Goal: Task Accomplishment & Management: Manage account settings

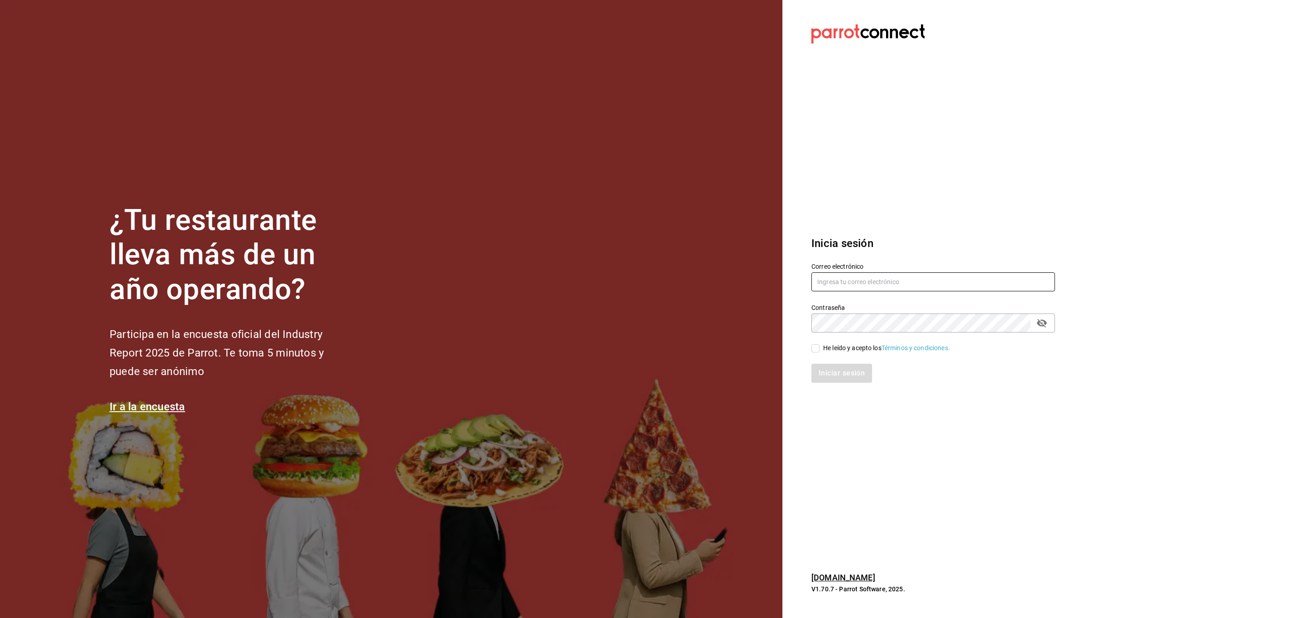
click at [823, 286] on input "text" at bounding box center [933, 281] width 244 height 19
paste input "[EMAIL_ADDRESS][DOMAIN_NAME]"
click at [832, 285] on input "gulacdmx@grupobikiya.com" at bounding box center [933, 281] width 244 height 19
type input "gulacdmx@grupobikiya.com"
click at [853, 283] on input "gulacdmx@grupobikiya.com" at bounding box center [933, 281] width 244 height 19
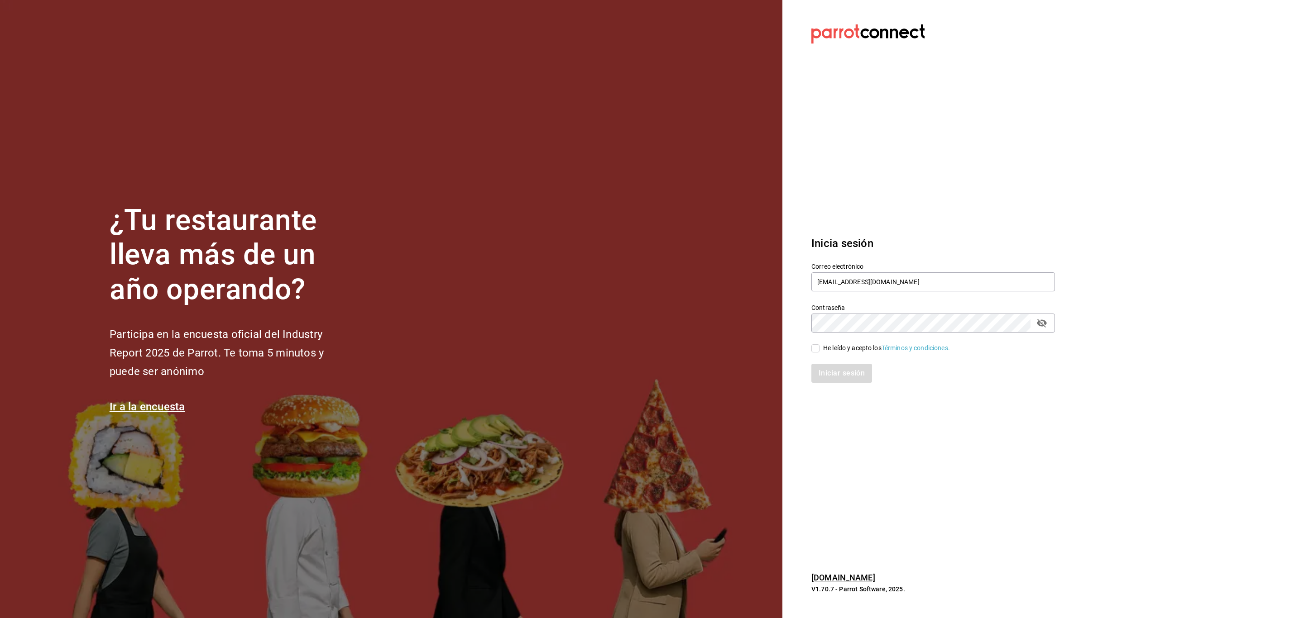
click at [861, 346] on div "He leído y acepto los Términos y condiciones." at bounding box center [886, 349] width 127 height 10
click at [819, 346] on input "He leído y acepto los Términos y condiciones." at bounding box center [815, 348] width 8 height 8
checkbox input "true"
click at [857, 367] on button "Iniciar sesión" at bounding box center [842, 373] width 62 height 19
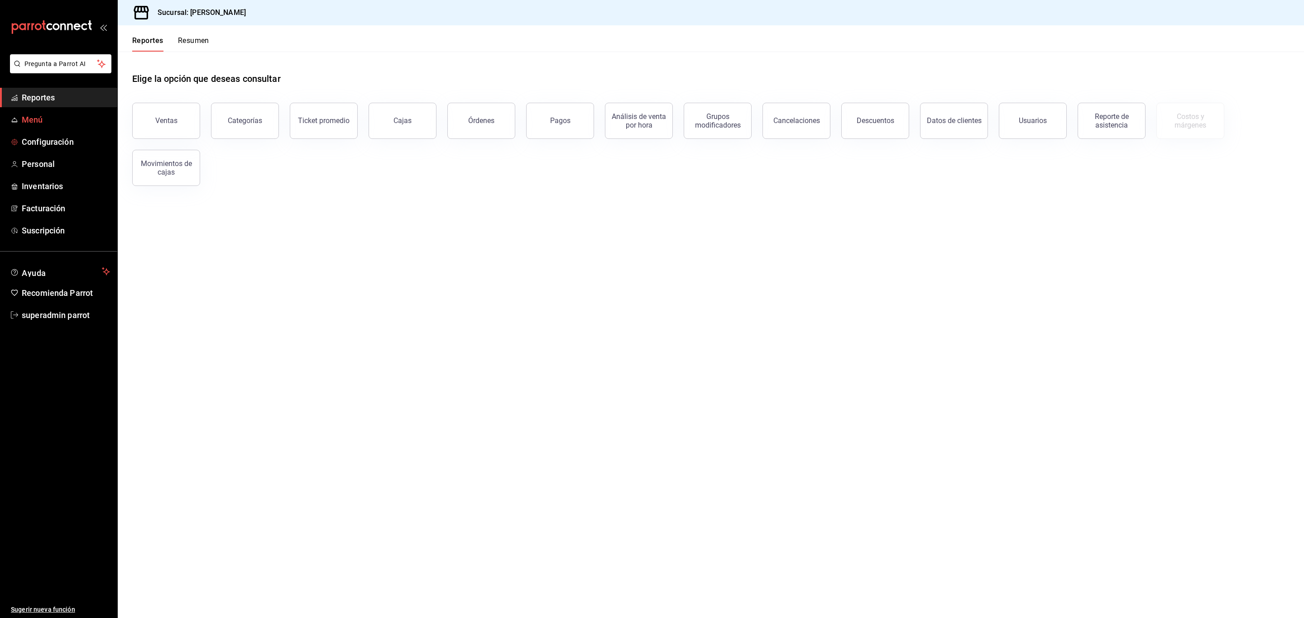
click at [41, 120] on span "Menú" at bounding box center [66, 120] width 88 height 12
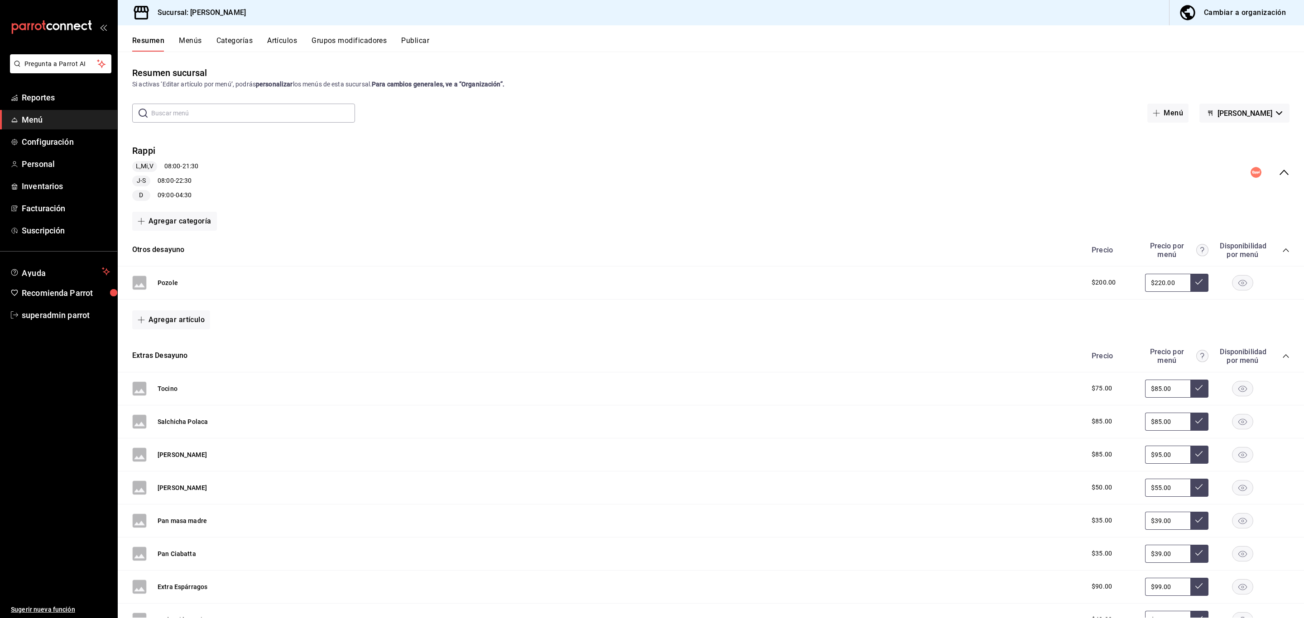
click at [1282, 250] on icon "collapse-category-row" at bounding box center [1285, 250] width 7 height 7
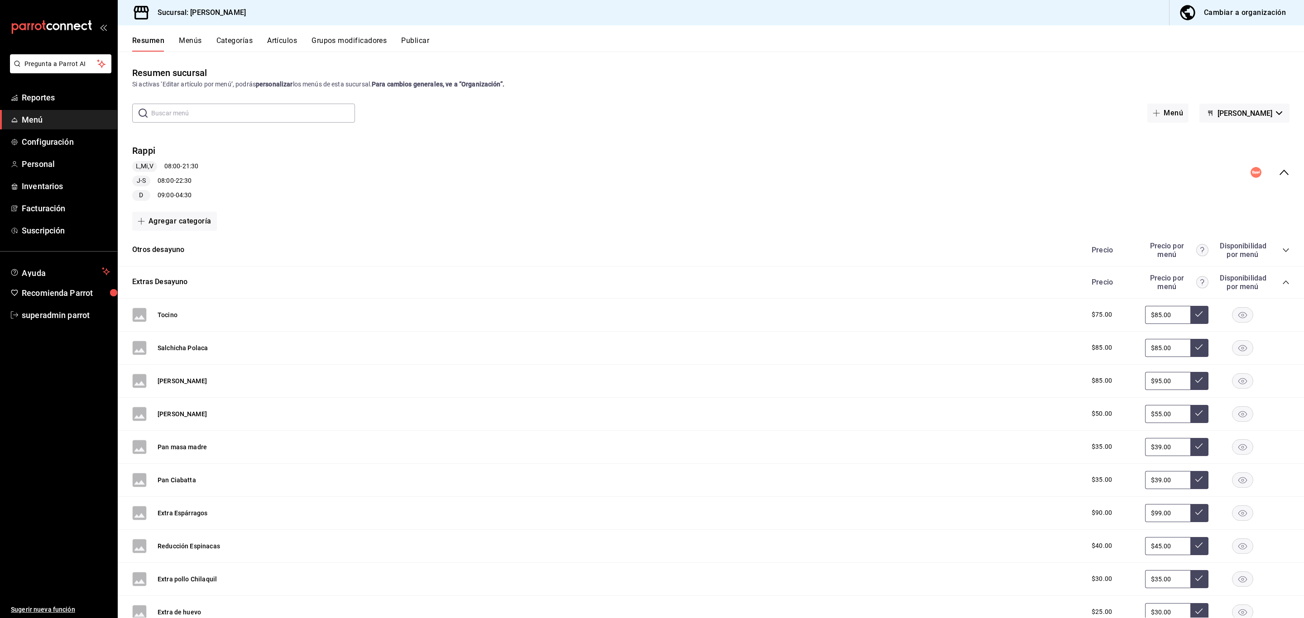
click at [1282, 280] on icon "collapse-category-row" at bounding box center [1285, 282] width 7 height 7
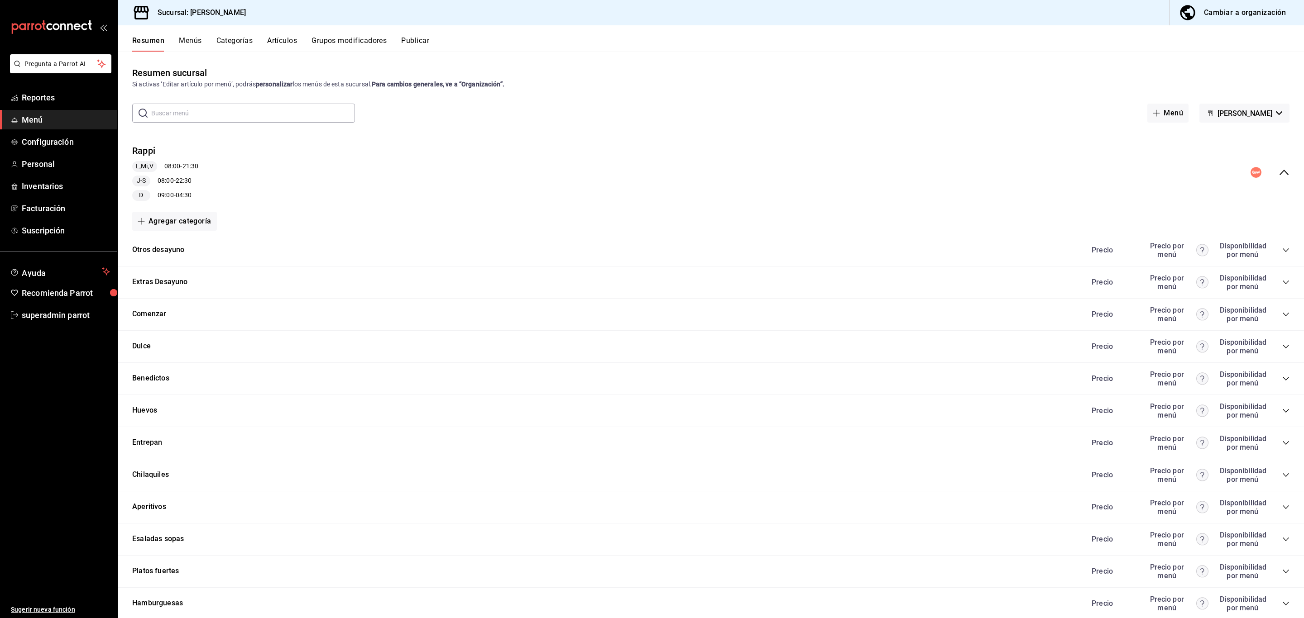
click at [1279, 172] on icon "collapse-menu-row" at bounding box center [1283, 172] width 9 height 5
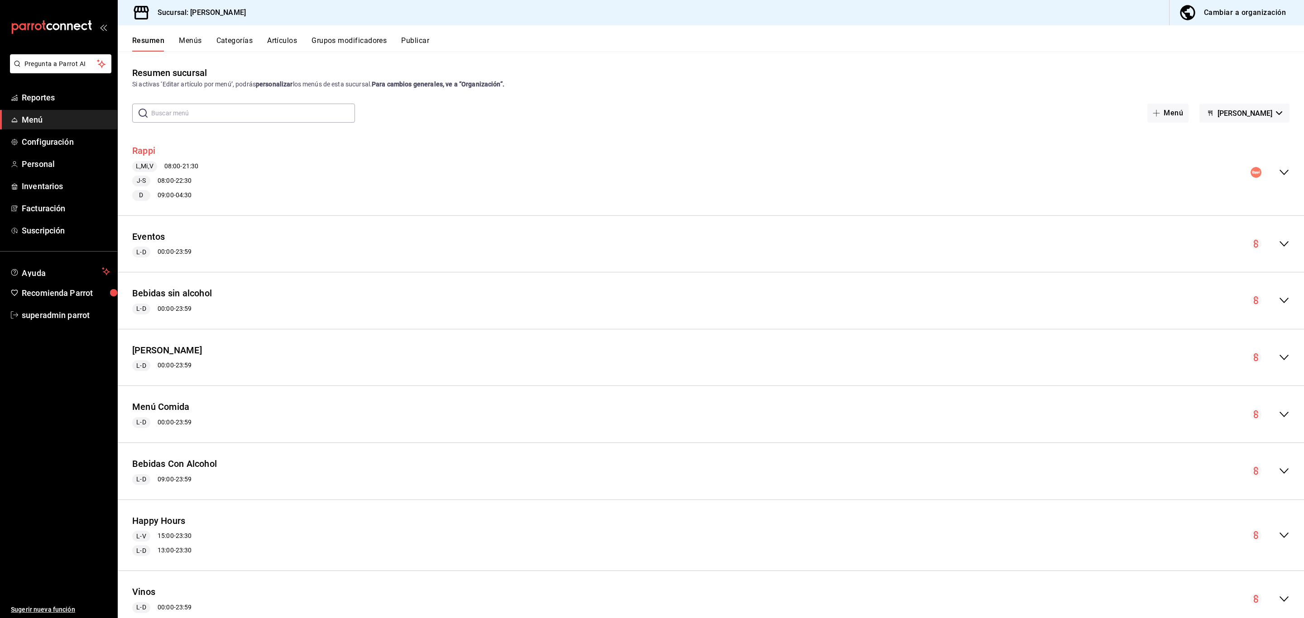
click at [147, 151] on button "Rappi" at bounding box center [143, 150] width 23 height 13
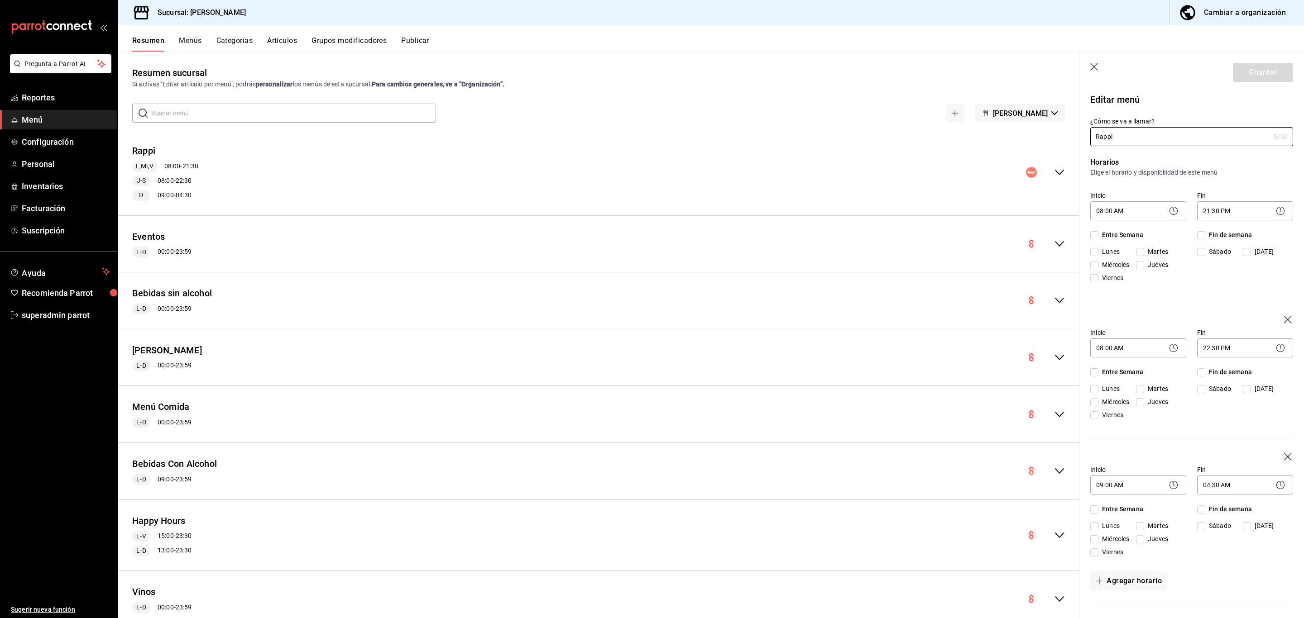
checkbox input "true"
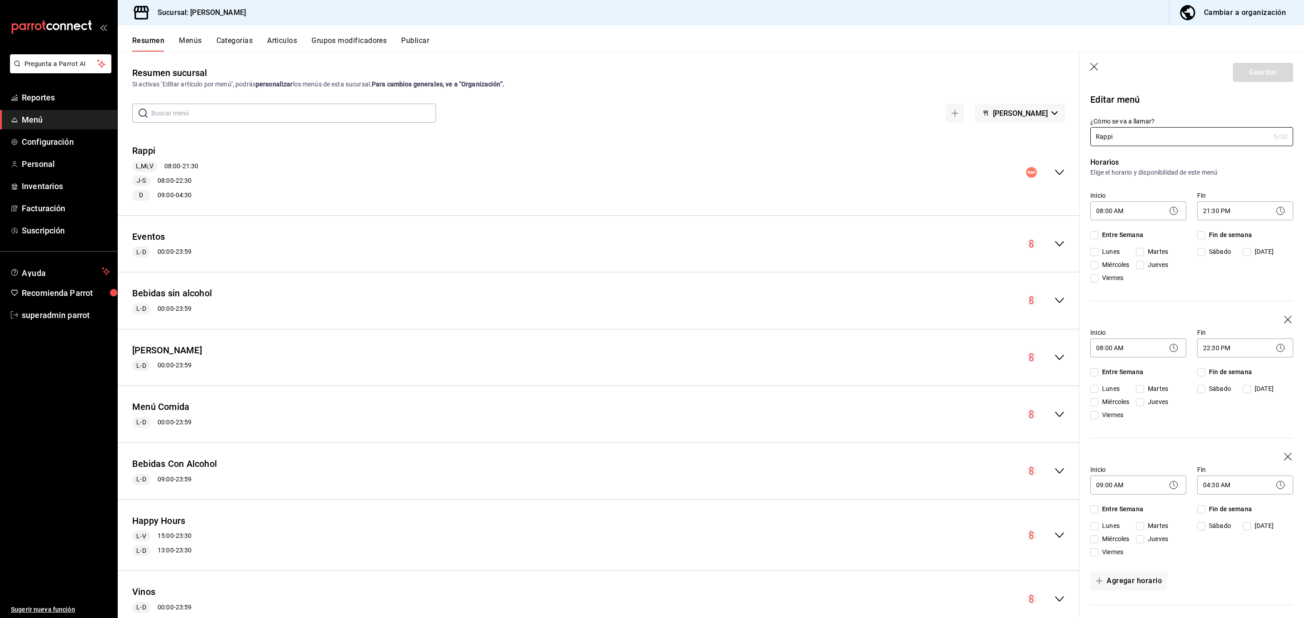
checkbox input "true"
click at [365, 40] on button "Grupos modificadores" at bounding box center [348, 43] width 75 height 15
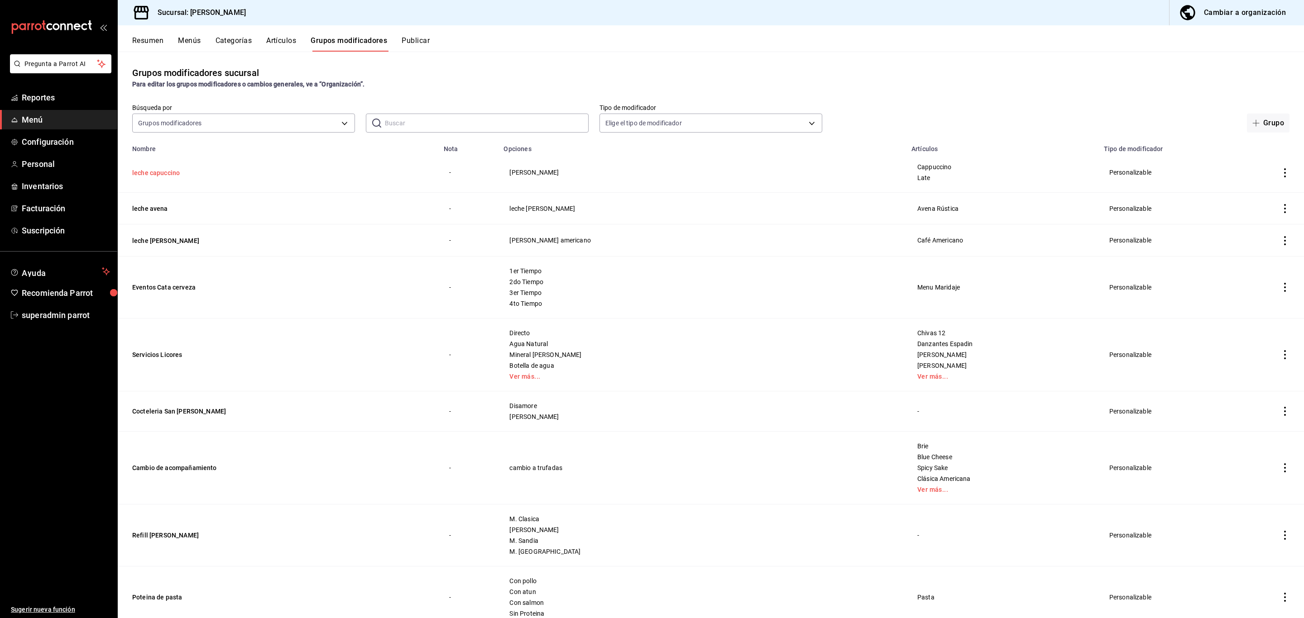
click at [174, 170] on button "leche capuccino" at bounding box center [186, 172] width 109 height 9
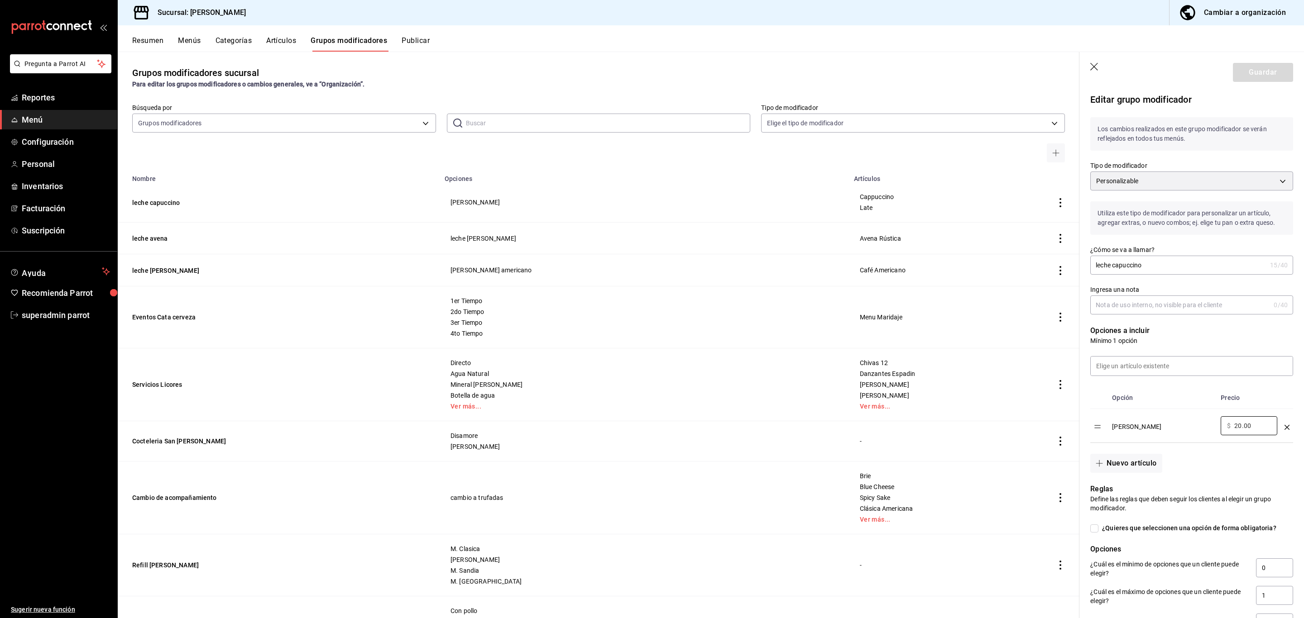
drag, startPoint x: 1260, startPoint y: 436, endPoint x: 1217, endPoint y: 440, distance: 43.6
click at [1217, 440] on td "​ $ 20.00 ​" at bounding box center [1249, 426] width 64 height 34
click at [1195, 431] on div "[PERSON_NAME]" at bounding box center [1162, 423] width 101 height 15
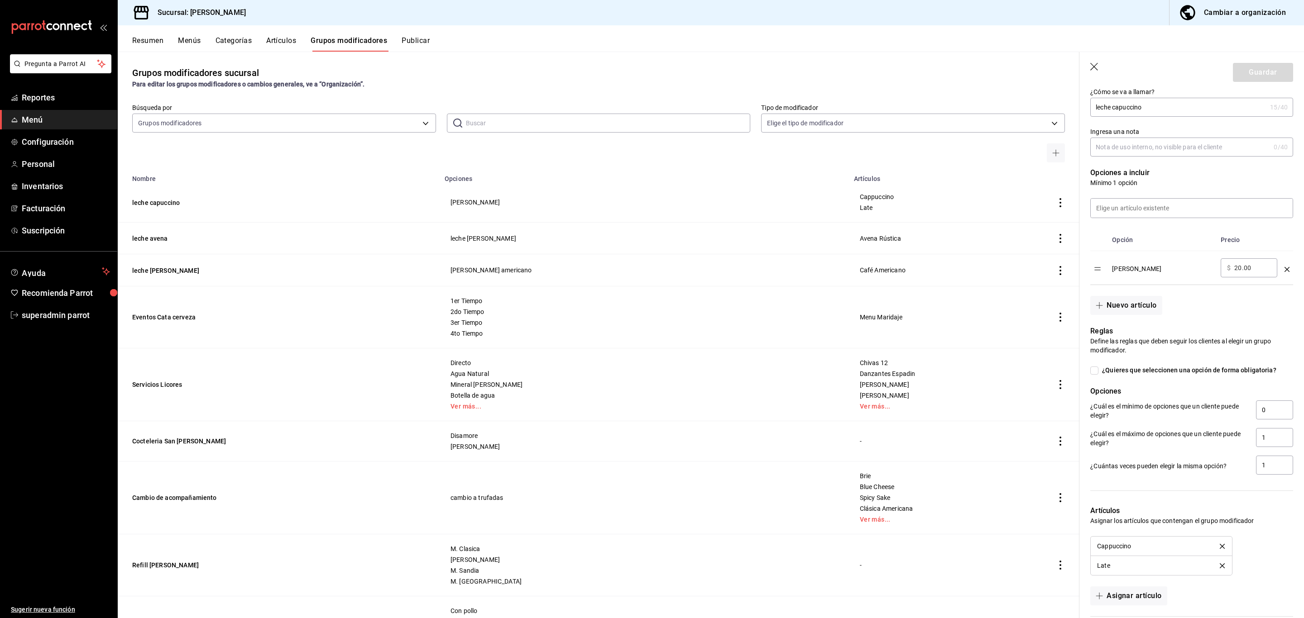
click at [181, 38] on button "Menús" at bounding box center [189, 43] width 23 height 15
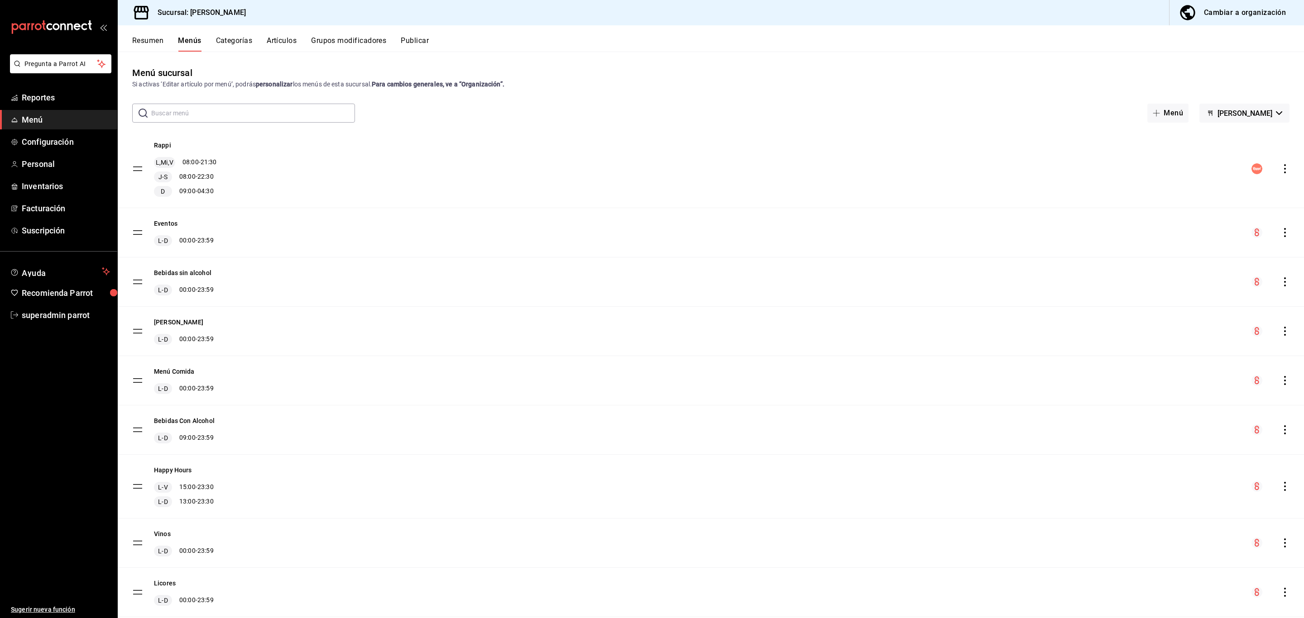
click at [1280, 171] on icon "actions" at bounding box center [1284, 168] width 9 height 9
click at [1225, 35] on div at bounding box center [652, 309] width 1304 height 618
click at [1225, 14] on div "Cambiar a organización" at bounding box center [1245, 12] width 82 height 13
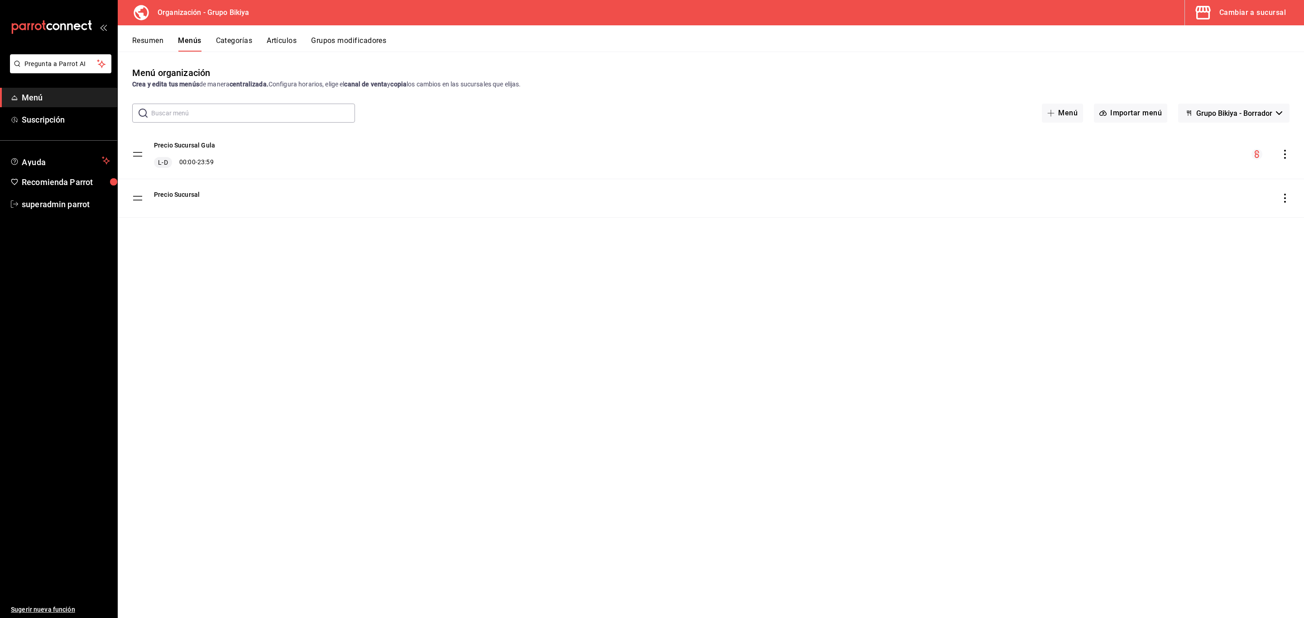
click at [1256, 19] on button "Cambiar a sucursal" at bounding box center [1241, 12] width 112 height 25
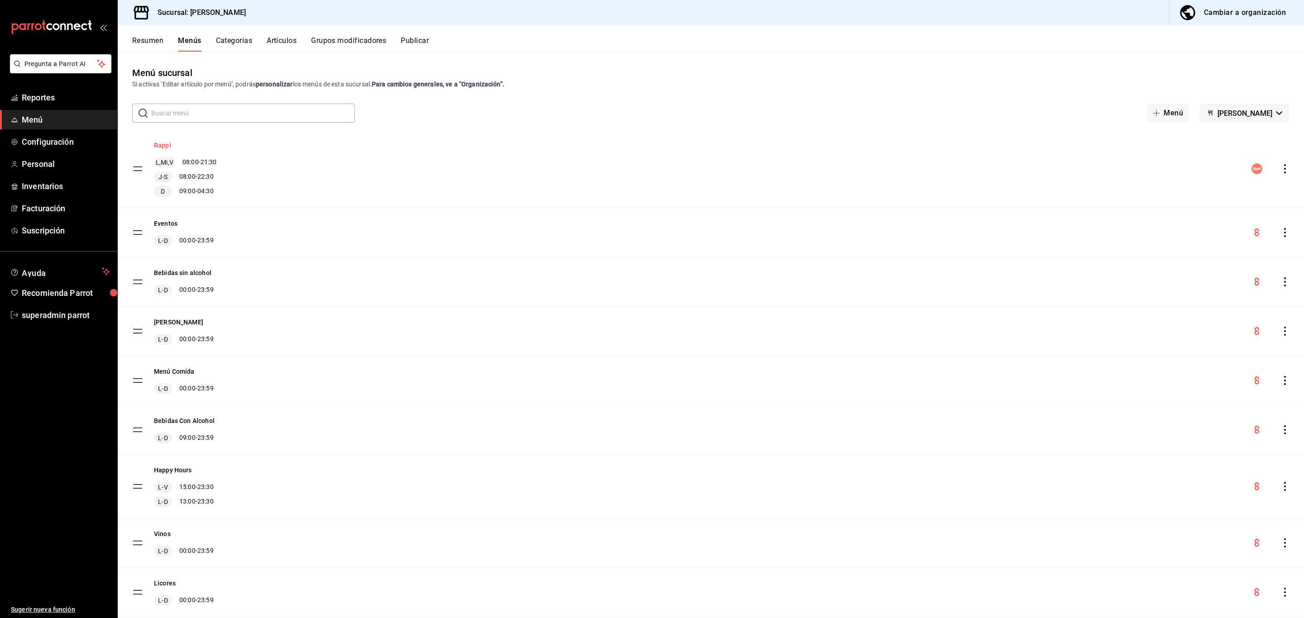
click at [167, 146] on button "Rappi" at bounding box center [162, 145] width 17 height 9
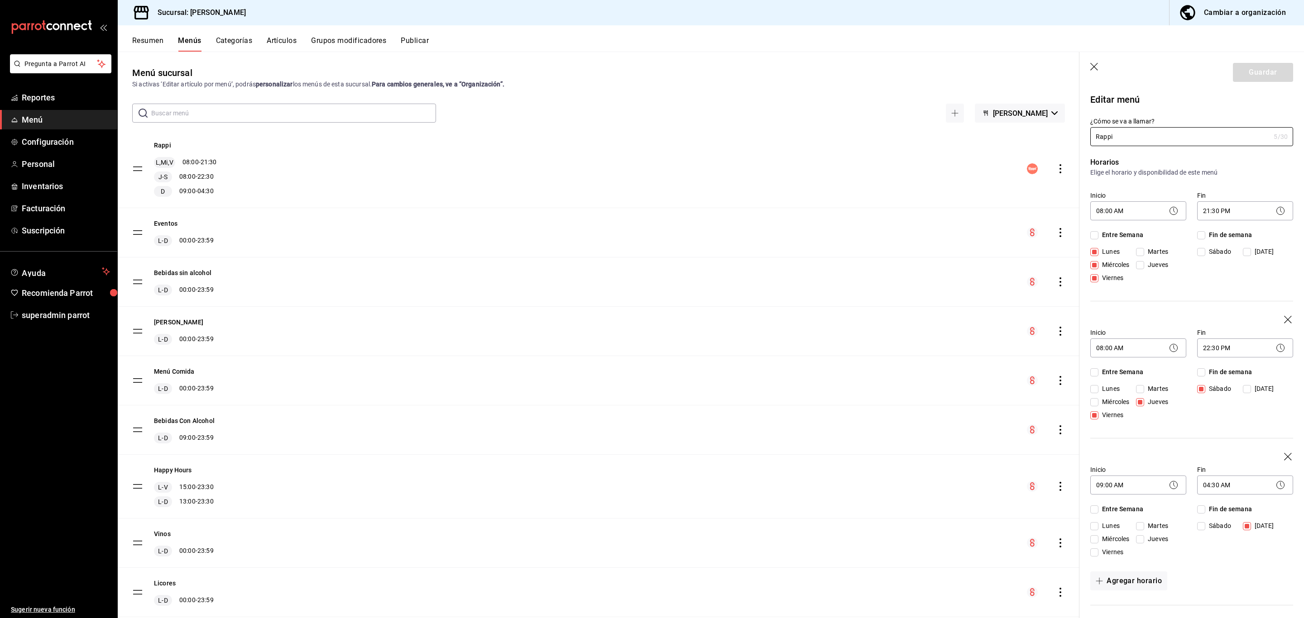
scroll to position [475, 0]
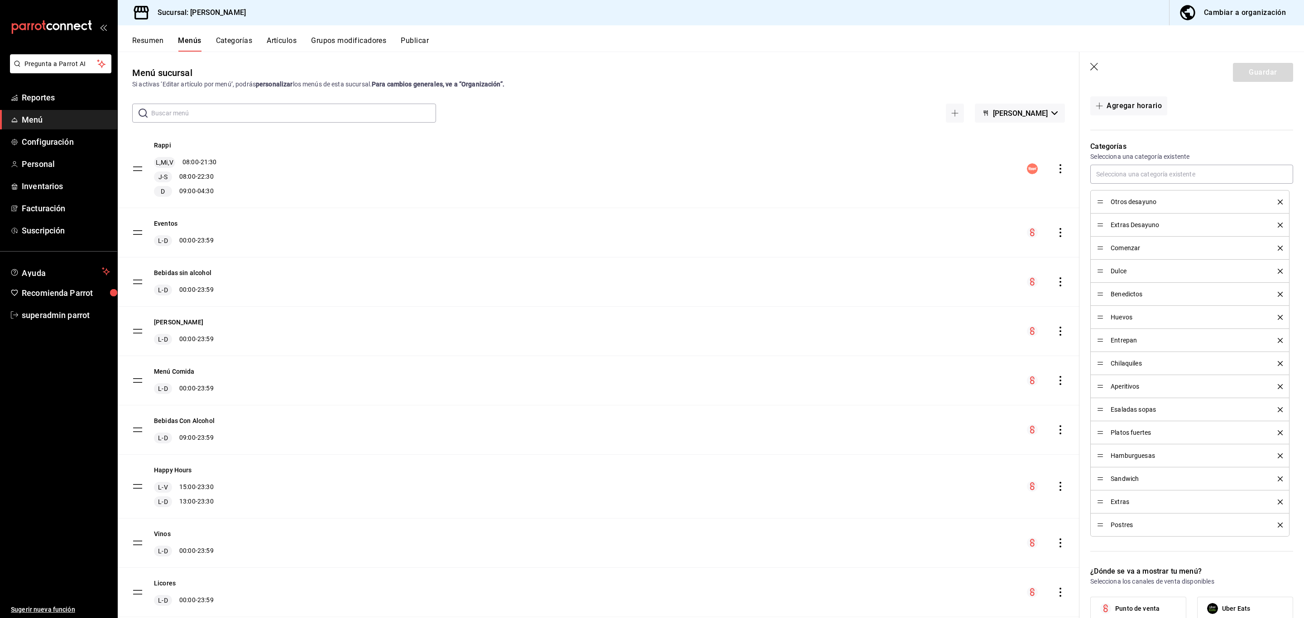
click at [278, 41] on button "Artículos" at bounding box center [282, 43] width 30 height 15
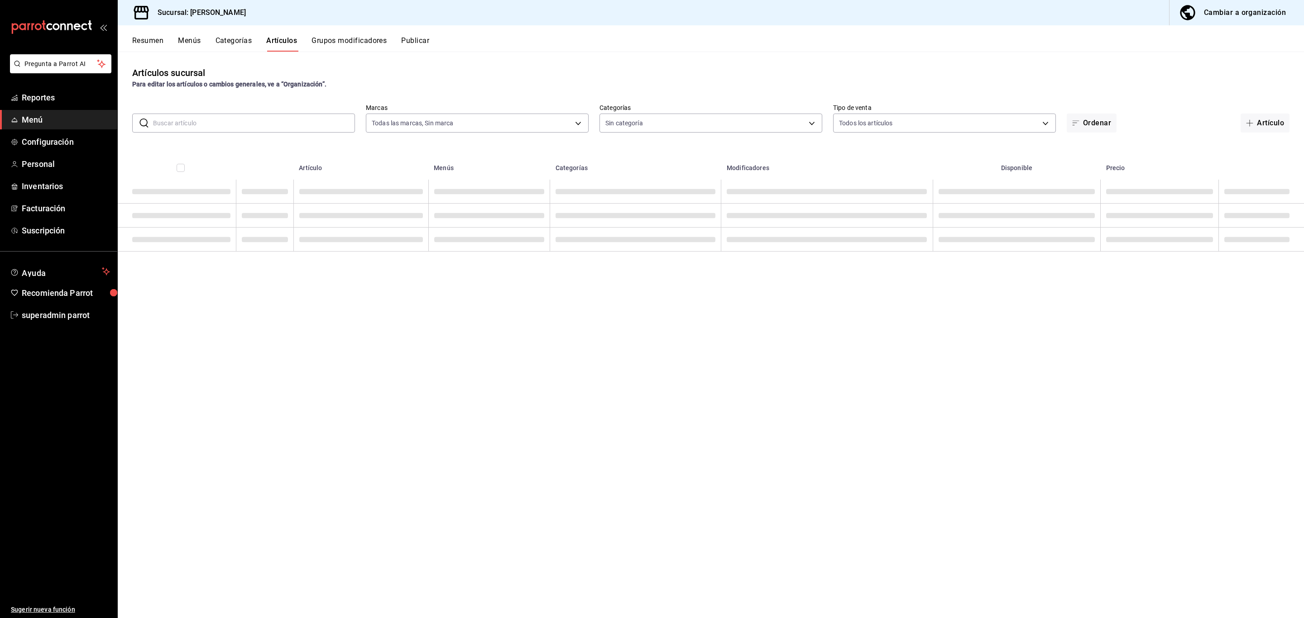
type input "44f78b59-0038-4d3d-9ee4-e329bb343cda"
type input "f132dae8-b215-4474-81a5-d6339a603f20,905117b7-96b0-4c4e-89ec-2b4fe488f831,d6416…"
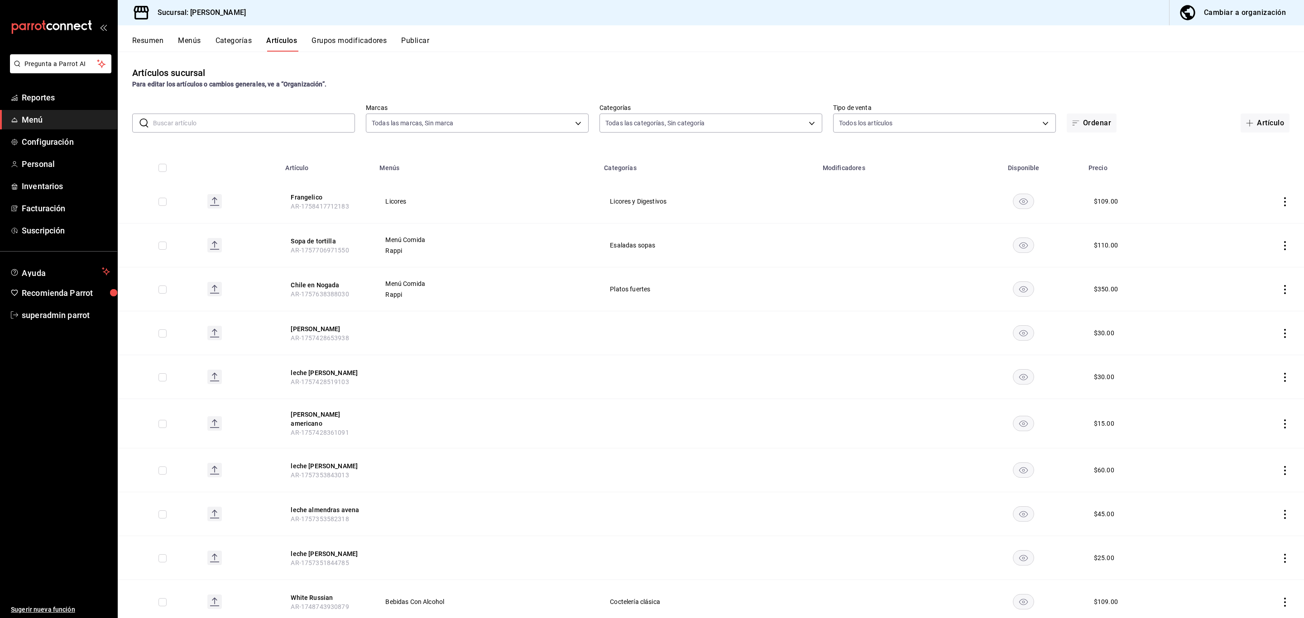
click at [227, 124] on input "text" at bounding box center [254, 123] width 202 height 18
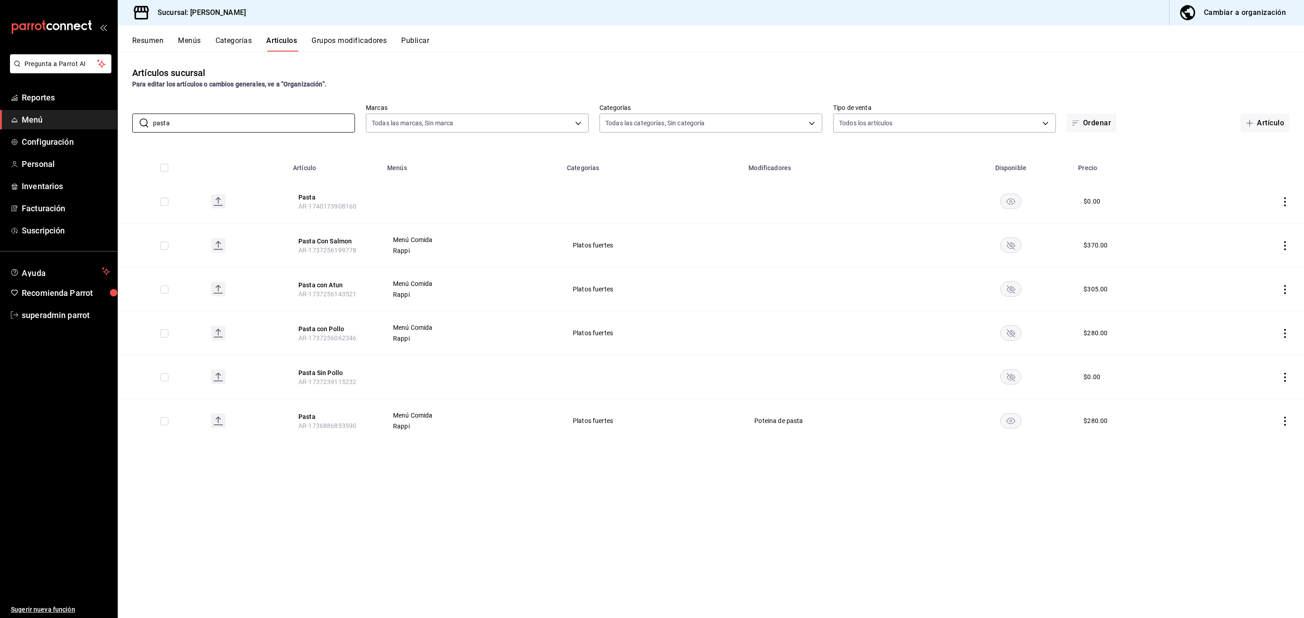
type input "pasta"
click at [332, 327] on button "Pasta con Pollo" at bounding box center [334, 329] width 72 height 9
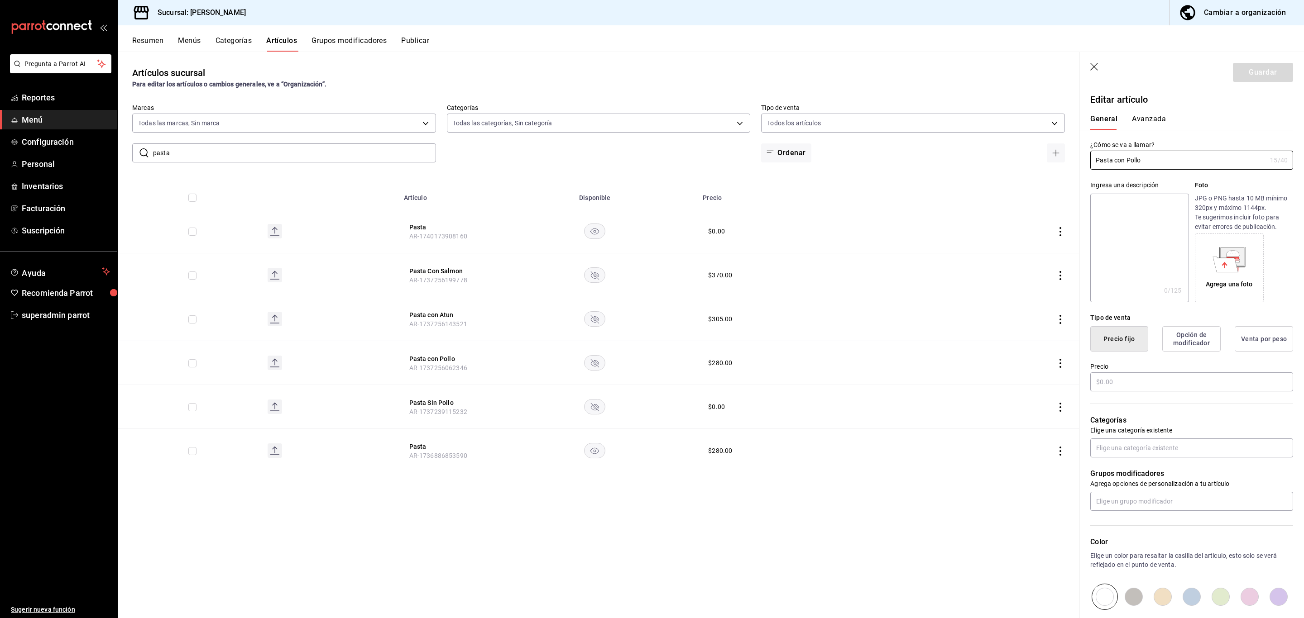
type input "$280.00"
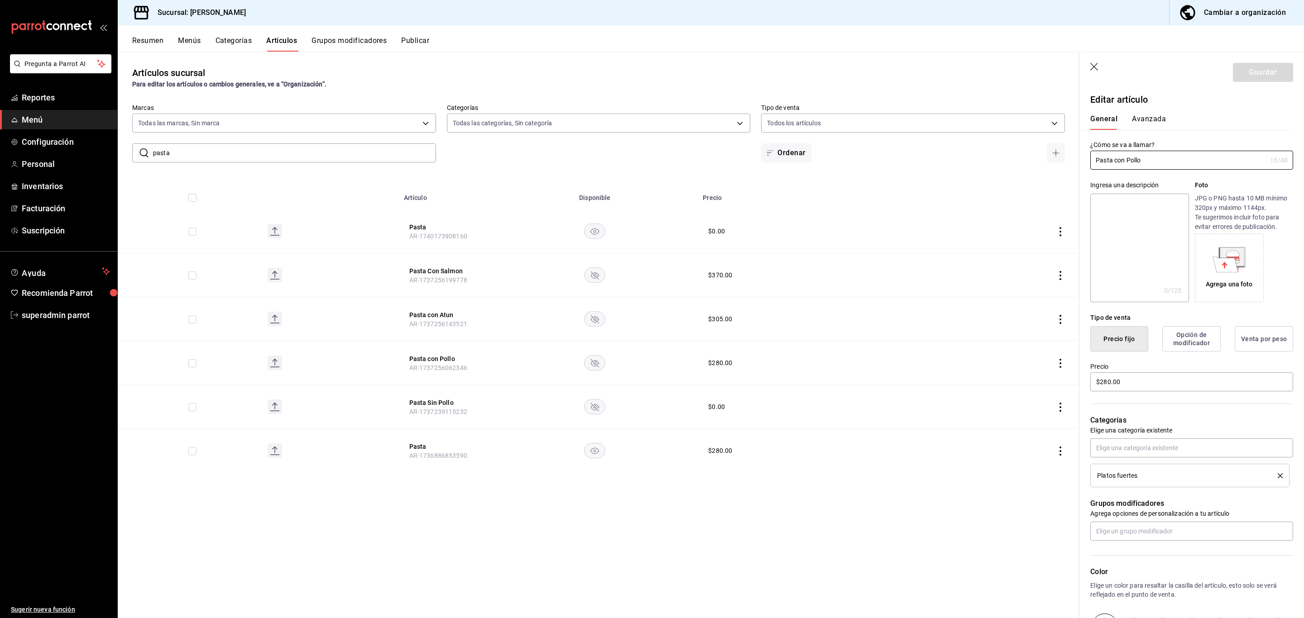
click at [1171, 344] on button "Opción de modificador" at bounding box center [1191, 338] width 58 height 25
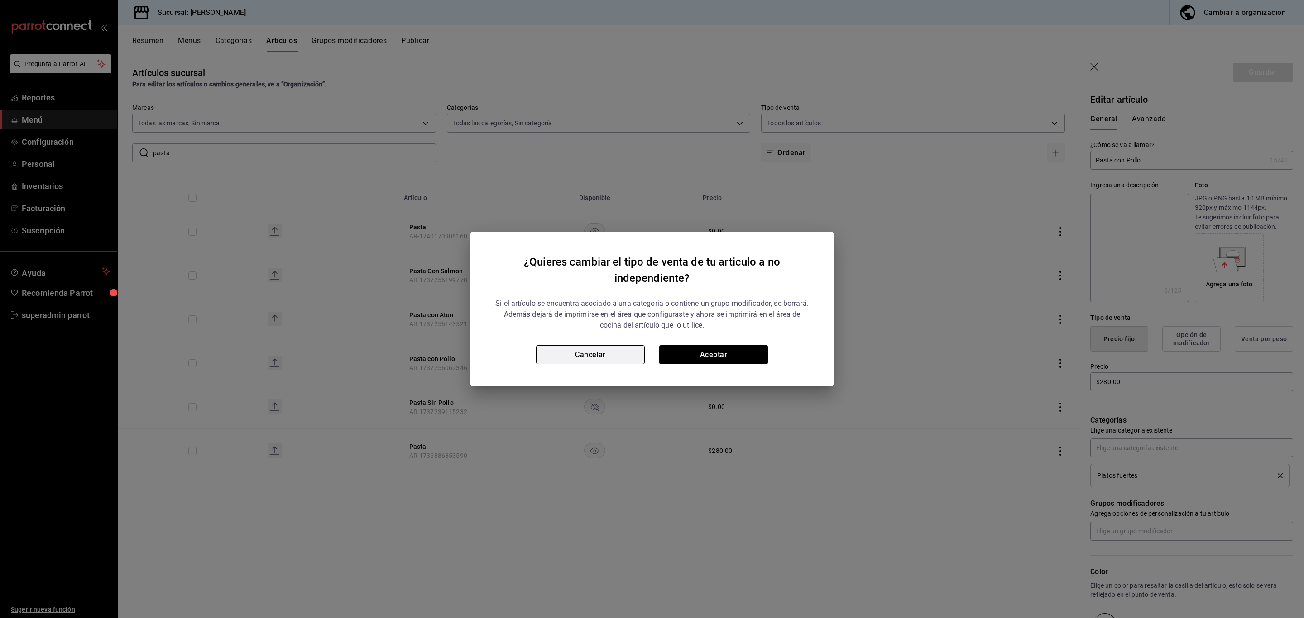
click at [614, 358] on button "Cancelar" at bounding box center [590, 354] width 109 height 19
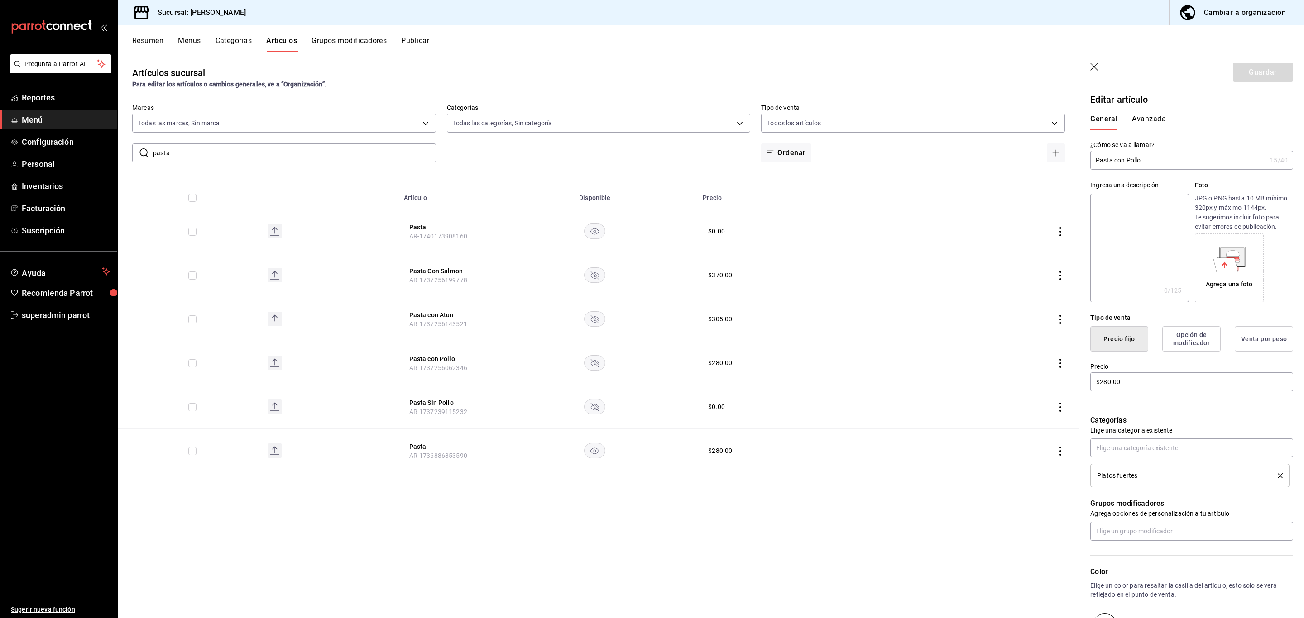
click at [1096, 71] on icon "button" at bounding box center [1094, 67] width 9 height 9
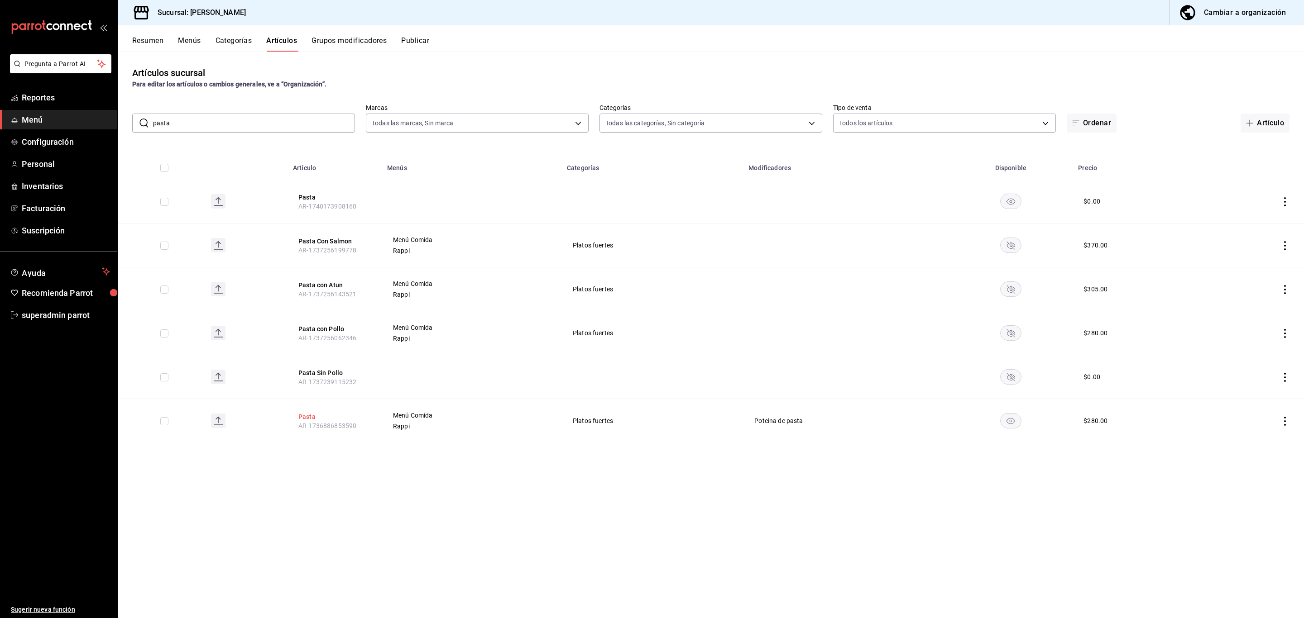
click at [303, 416] on button "Pasta" at bounding box center [334, 416] width 72 height 9
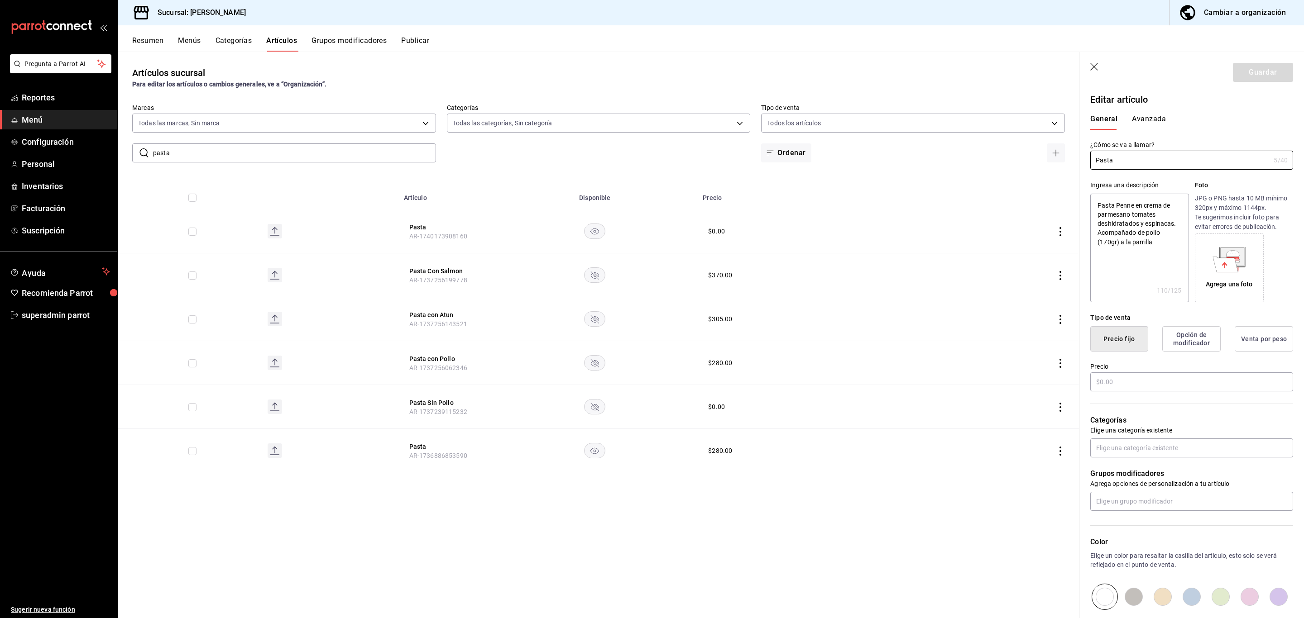
type textarea "x"
type input "$280.00"
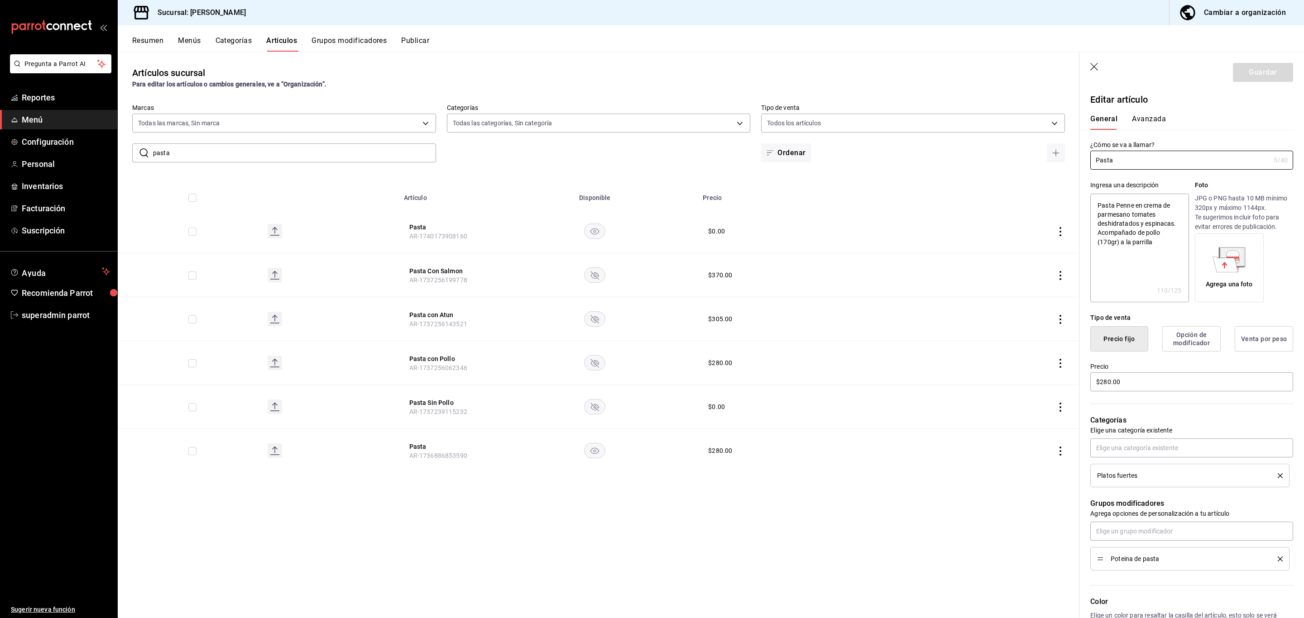
scroll to position [158, 0]
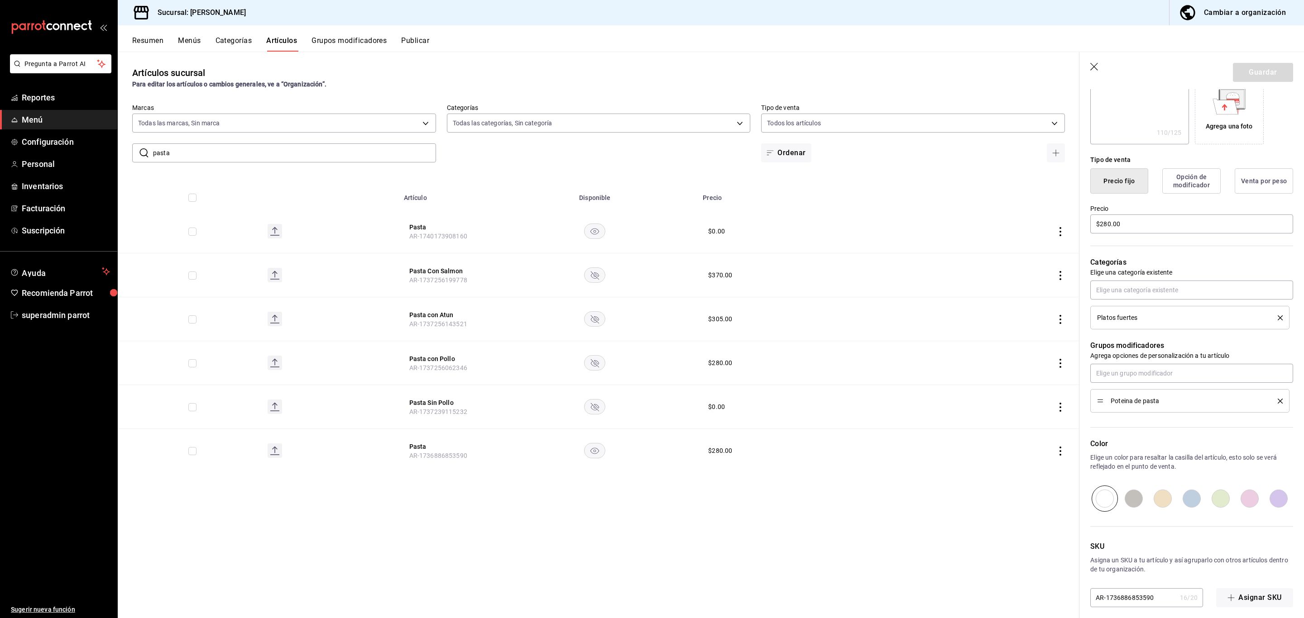
click at [1096, 69] on icon "button" at bounding box center [1094, 67] width 9 height 9
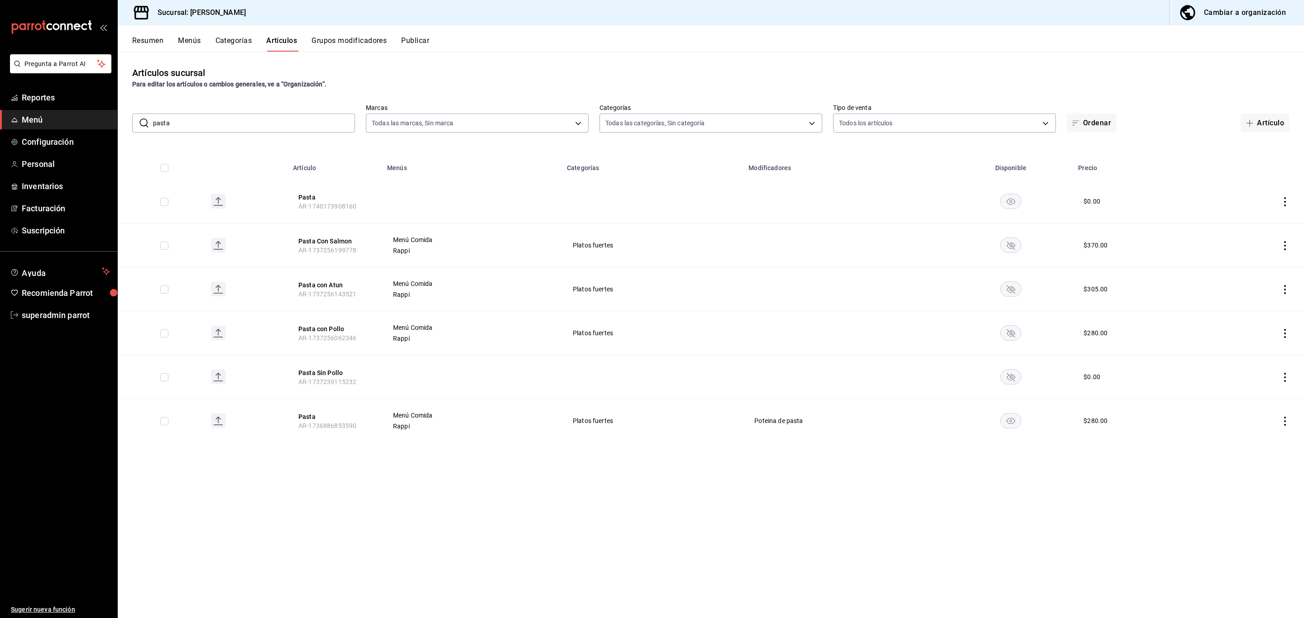
click at [361, 39] on button "Grupos modificadores" at bounding box center [348, 43] width 75 height 15
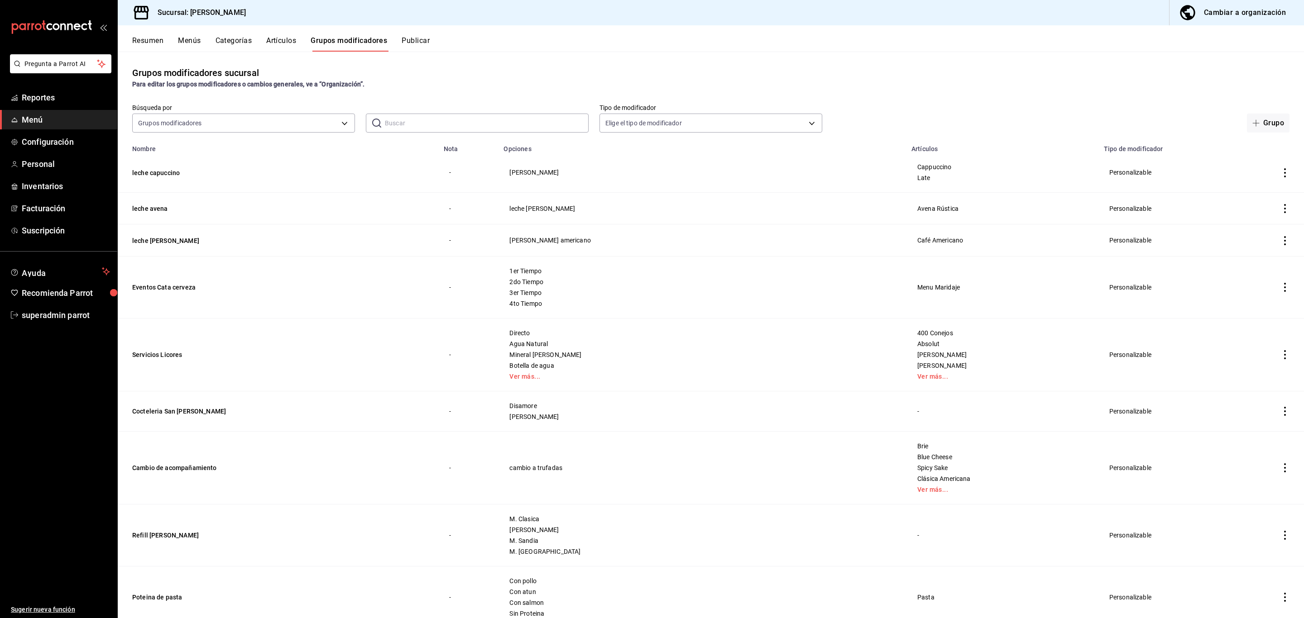
click at [453, 127] on input "text" at bounding box center [487, 123] width 204 height 18
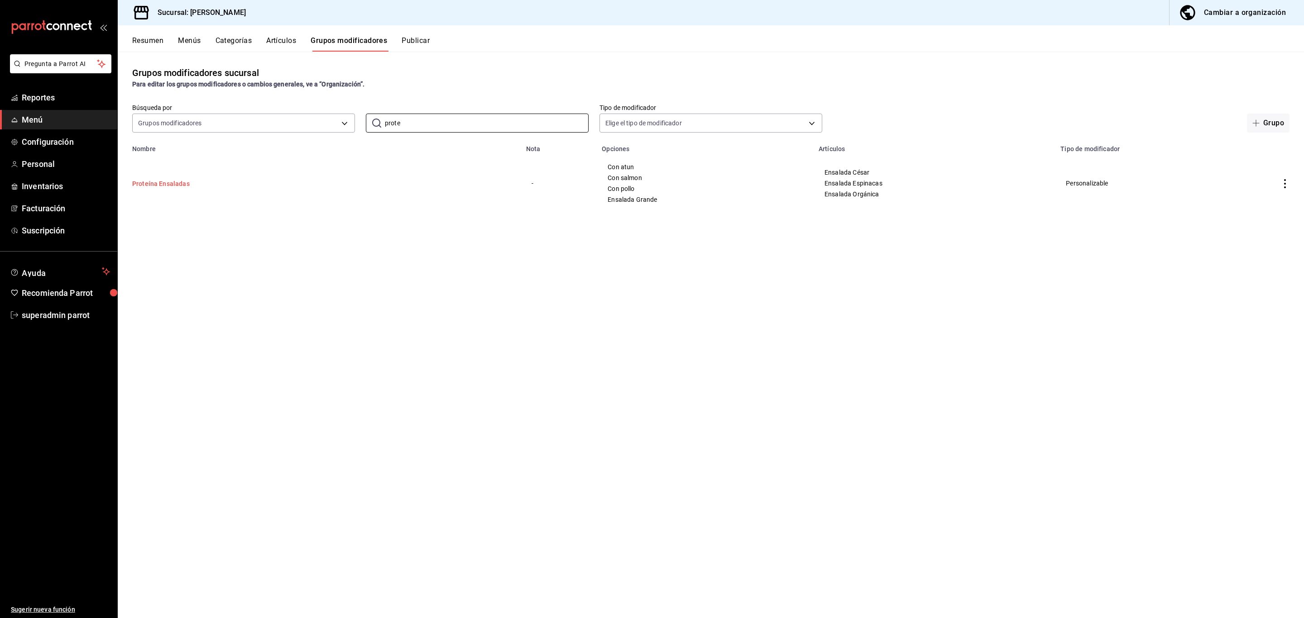
type input "prote"
click at [177, 183] on button "Proteína Ensaladas" at bounding box center [186, 183] width 109 height 9
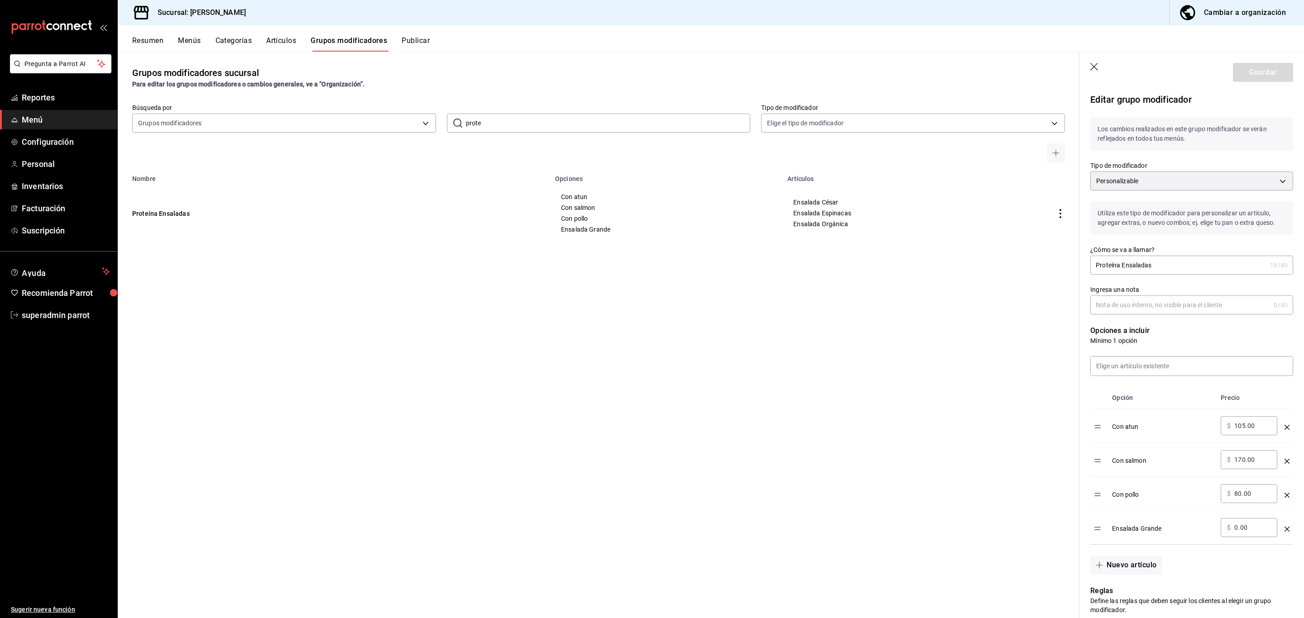
scroll to position [158, 0]
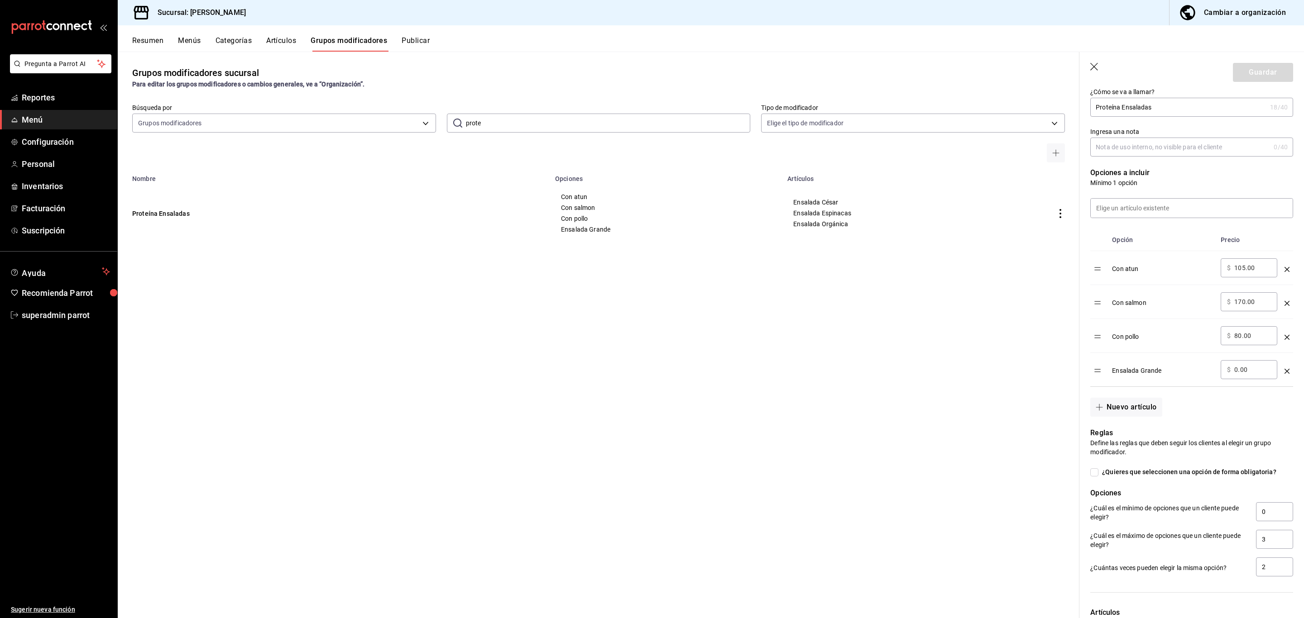
drag, startPoint x: 1256, startPoint y: 280, endPoint x: 1225, endPoint y: 283, distance: 30.9
click at [1225, 277] on div "​ $ 105.00 ​" at bounding box center [1248, 267] width 57 height 19
drag, startPoint x: 1253, startPoint y: 345, endPoint x: 1224, endPoint y: 345, distance: 29.4
click at [1224, 345] on div "​ $ 80.00 ​" at bounding box center [1248, 335] width 57 height 19
click at [1171, 341] on div "Con pollo" at bounding box center [1162, 333] width 101 height 15
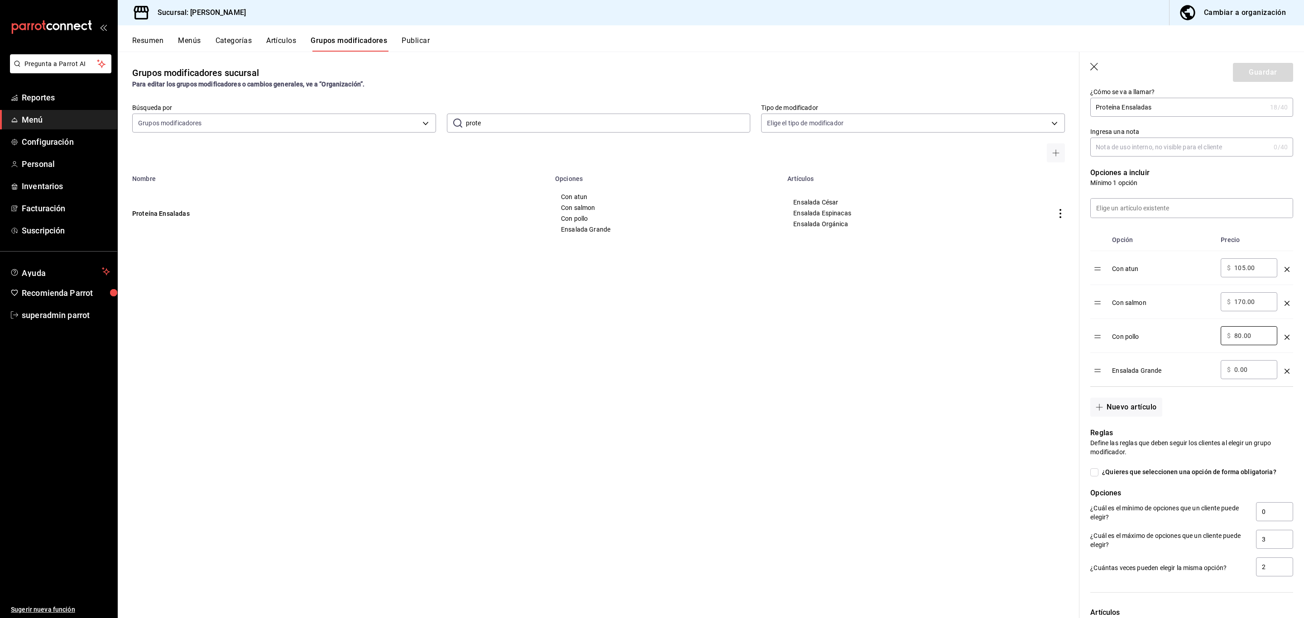
drag, startPoint x: 1253, startPoint y: 346, endPoint x: 1214, endPoint y: 353, distance: 39.5
click at [1214, 353] on tr "Con pollo ​ $ 80.00 ​" at bounding box center [1191, 336] width 203 height 34
click at [283, 37] on button "Artículos" at bounding box center [281, 43] width 30 height 15
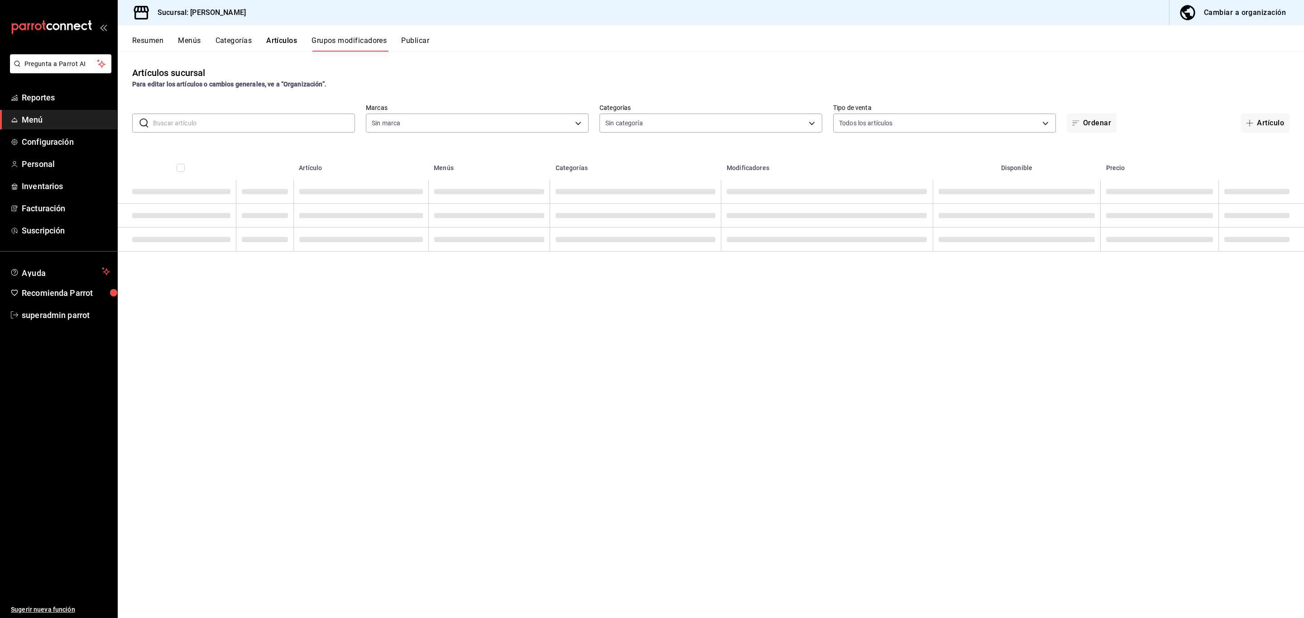
type input "44f78b59-0038-4d3d-9ee4-e329bb343cda"
type input "f132dae8-b215-4474-81a5-d6339a603f20,905117b7-96b0-4c4e-89ec-2b4fe488f831,d6416…"
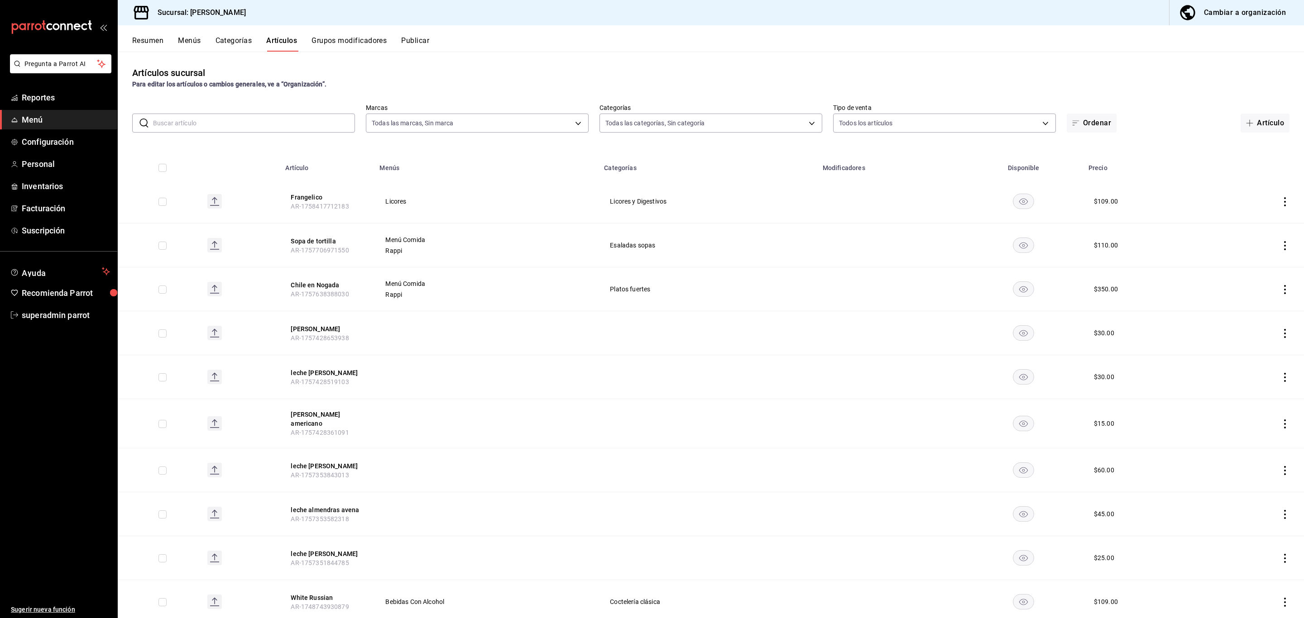
click at [243, 121] on input "text" at bounding box center [254, 123] width 202 height 18
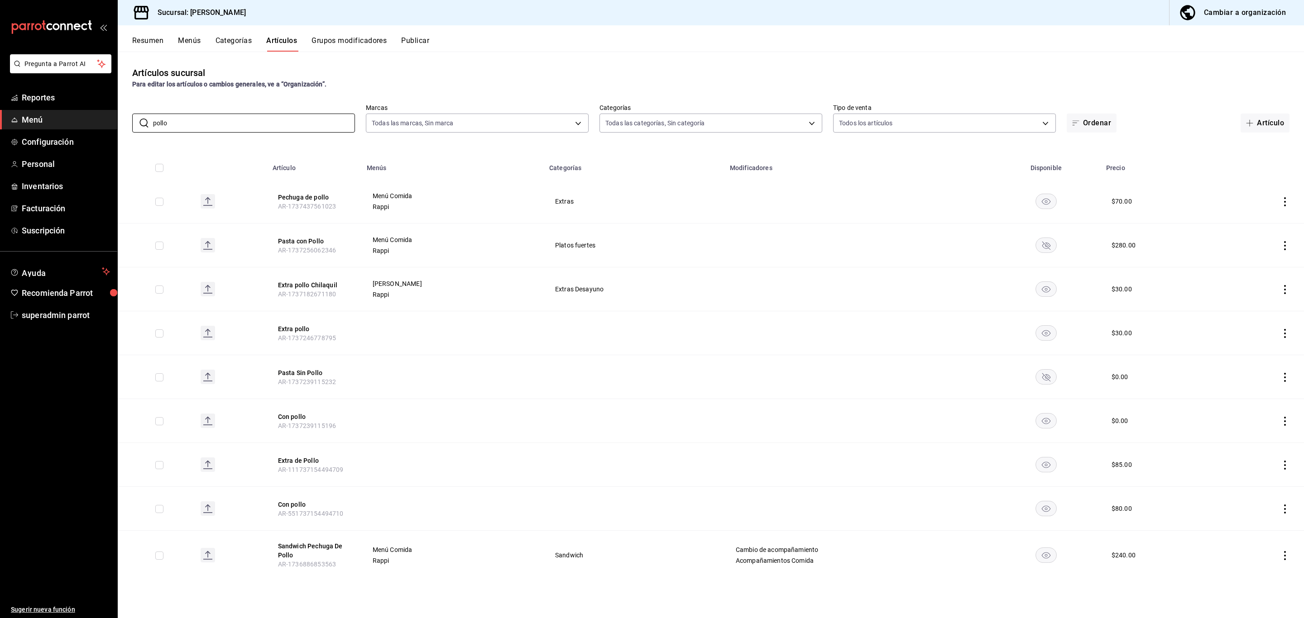
drag, startPoint x: 266, startPoint y: 121, endPoint x: 111, endPoint y: 122, distance: 154.8
click at [111, 122] on div "Pregunta a Parrot AI Reportes Menú Configuración Personal Inventarios Facturaci…" at bounding box center [652, 309] width 1304 height 618
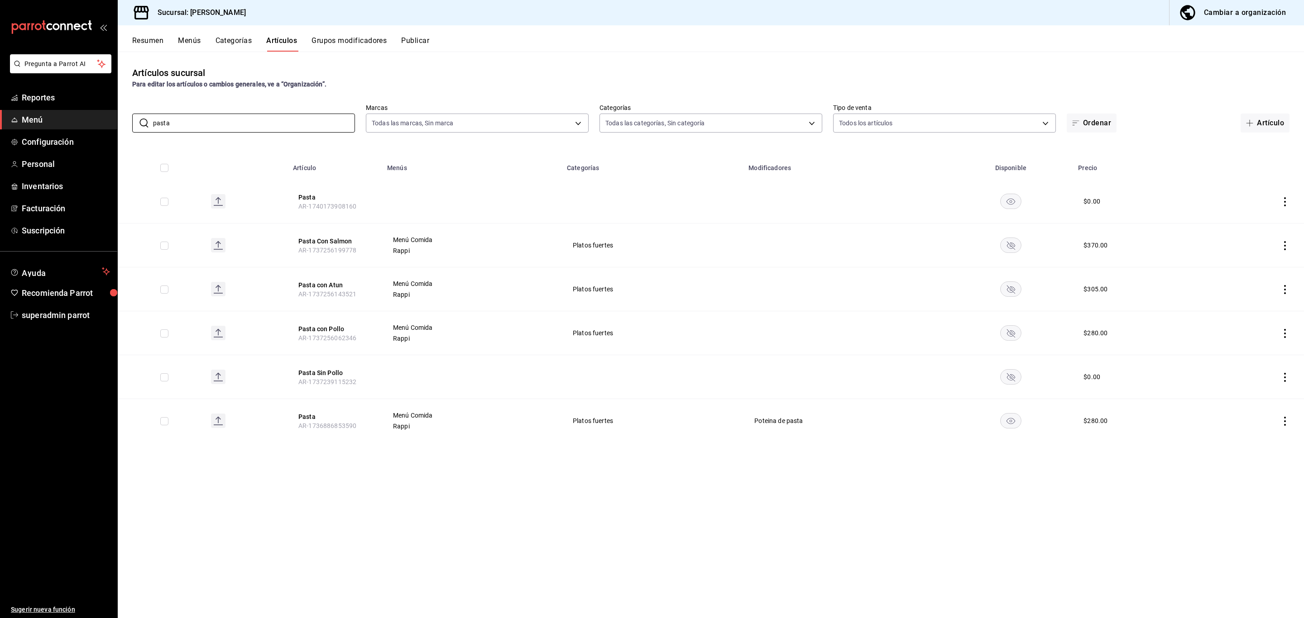
type input "pasta"
click at [352, 555] on div "Artículos sucursal Para editar los artículos o cambios generales, ve a “Organiz…" at bounding box center [711, 335] width 1186 height 566
click at [305, 419] on button "Pasta" at bounding box center [334, 416] width 72 height 9
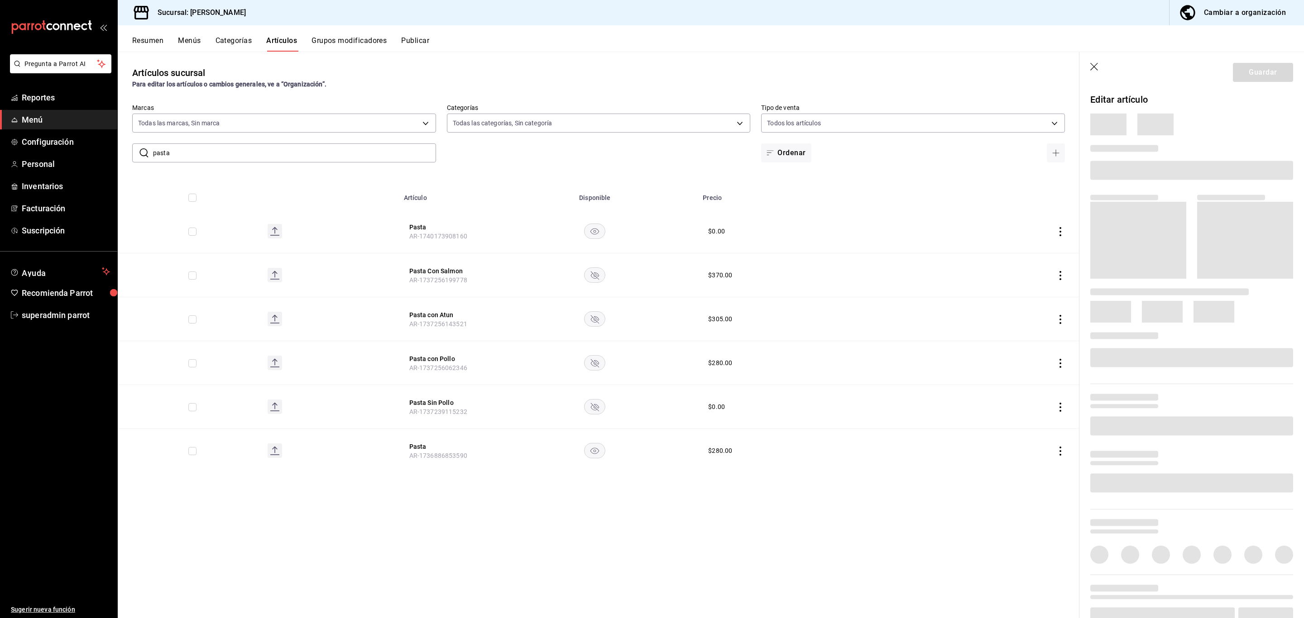
click at [1096, 68] on icon "button" at bounding box center [1094, 67] width 8 height 8
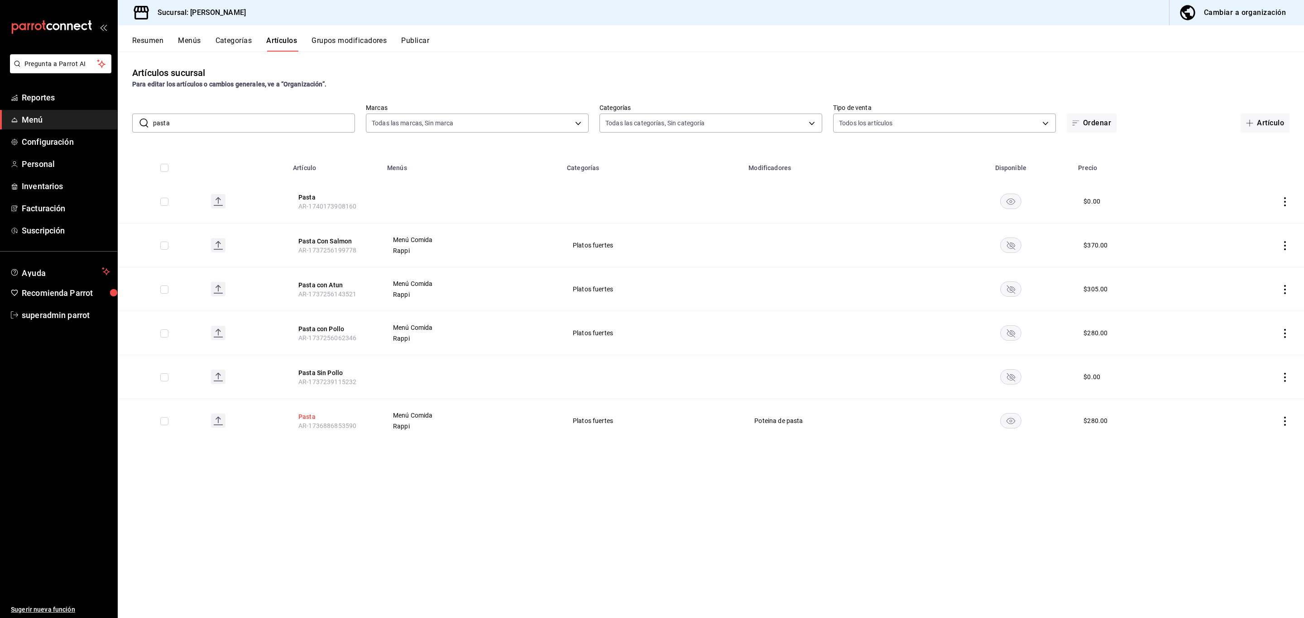
click at [306, 417] on button "Pasta" at bounding box center [334, 416] width 72 height 9
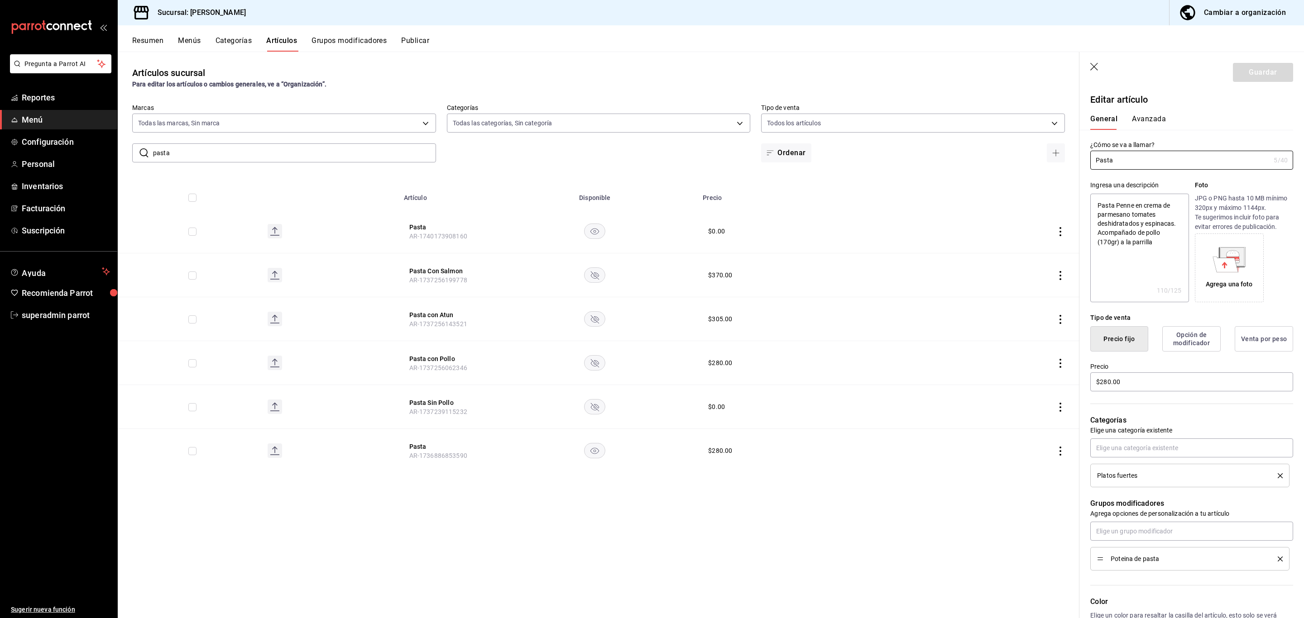
click at [1096, 71] on icon "button" at bounding box center [1094, 67] width 9 height 9
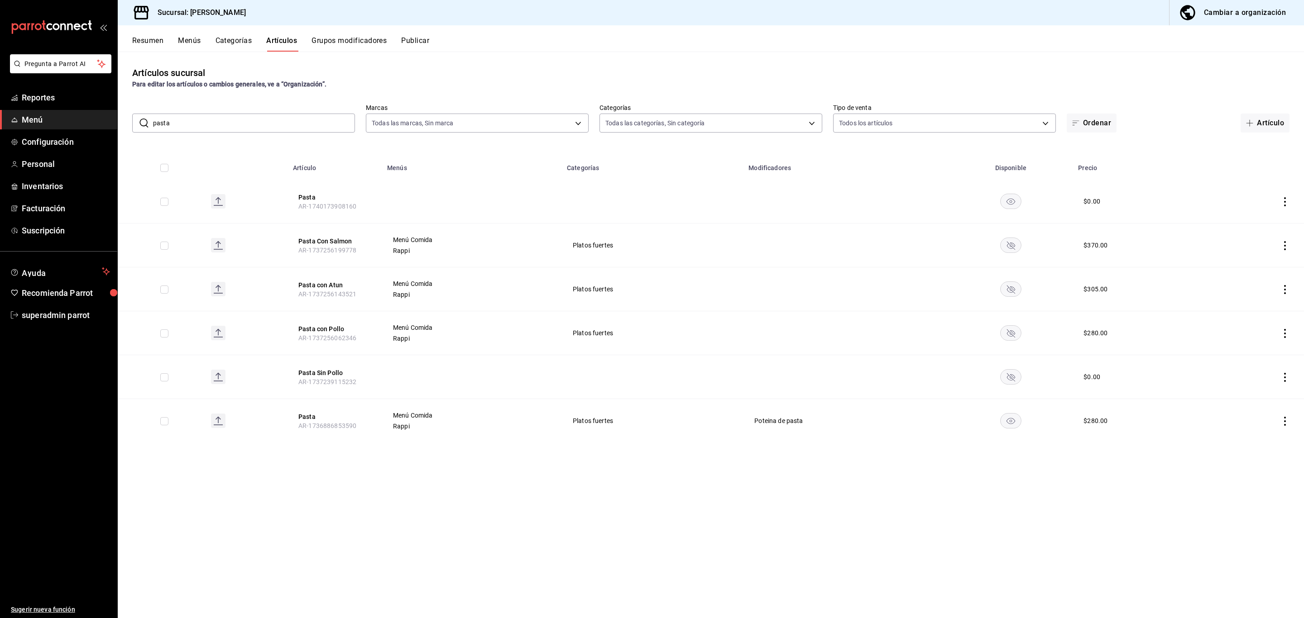
click at [374, 45] on button "Grupos modificadores" at bounding box center [348, 43] width 75 height 15
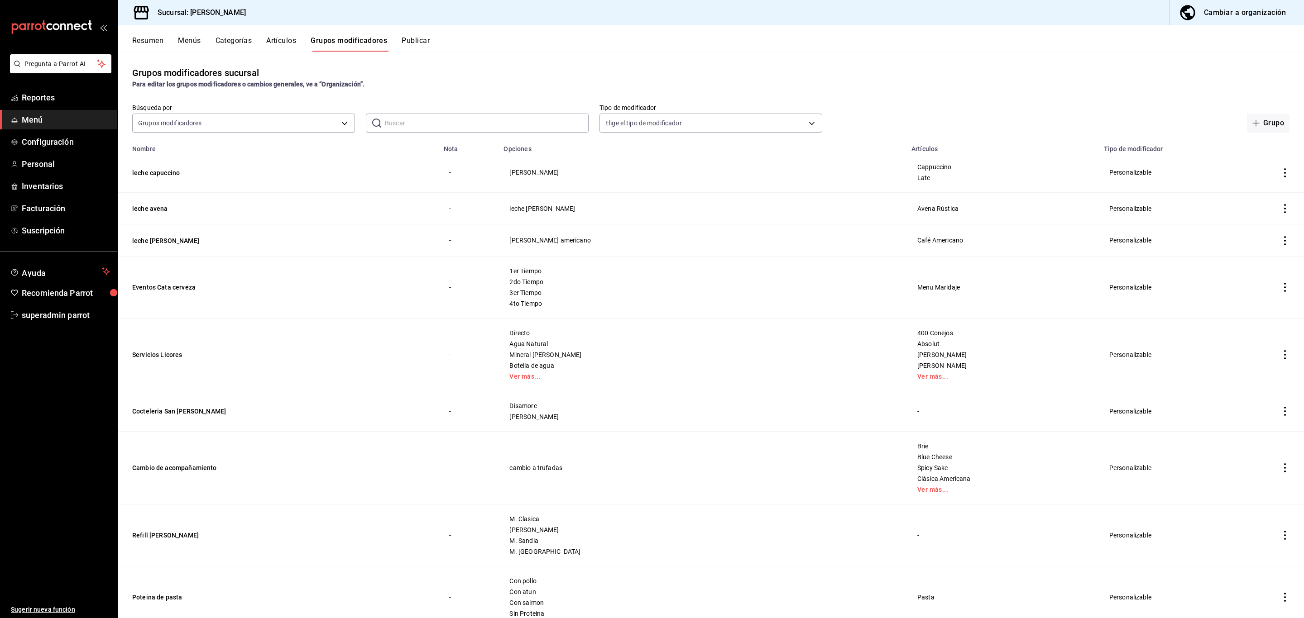
click at [406, 119] on input "text" at bounding box center [487, 123] width 204 height 18
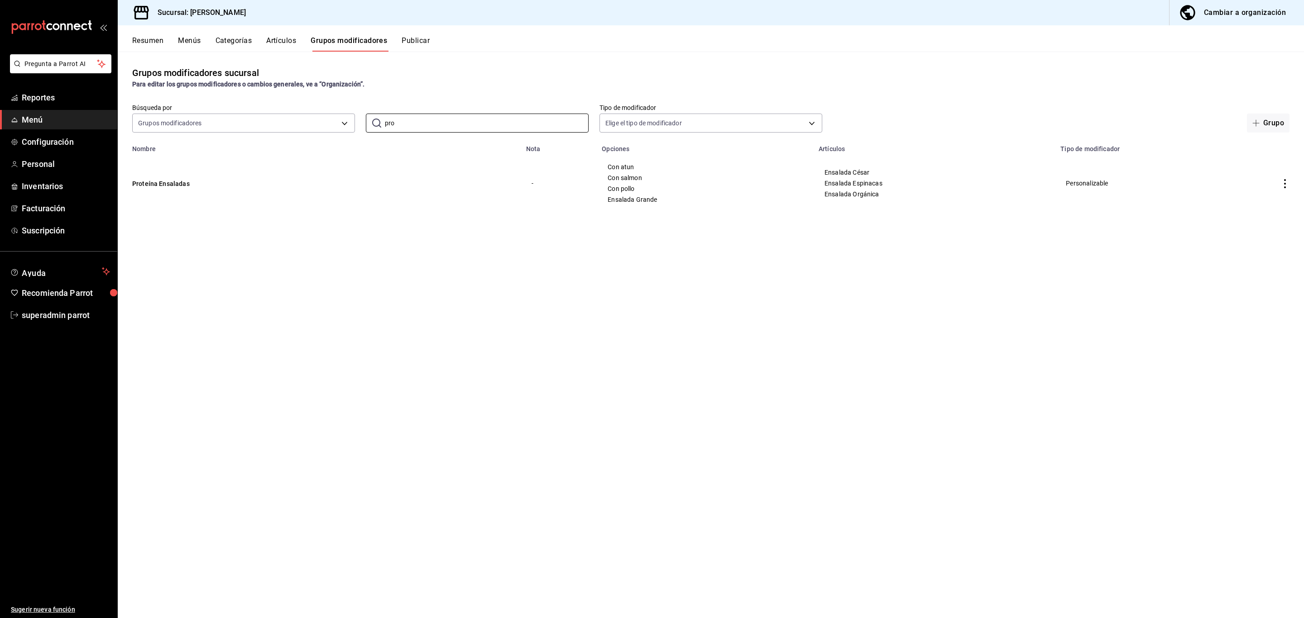
click at [183, 231] on div "Grupos modificadores sucursal Para editar los grupos modificadores o cambios ge…" at bounding box center [711, 335] width 1186 height 566
click at [170, 184] on button "Proteína Ensaladas" at bounding box center [186, 183] width 109 height 9
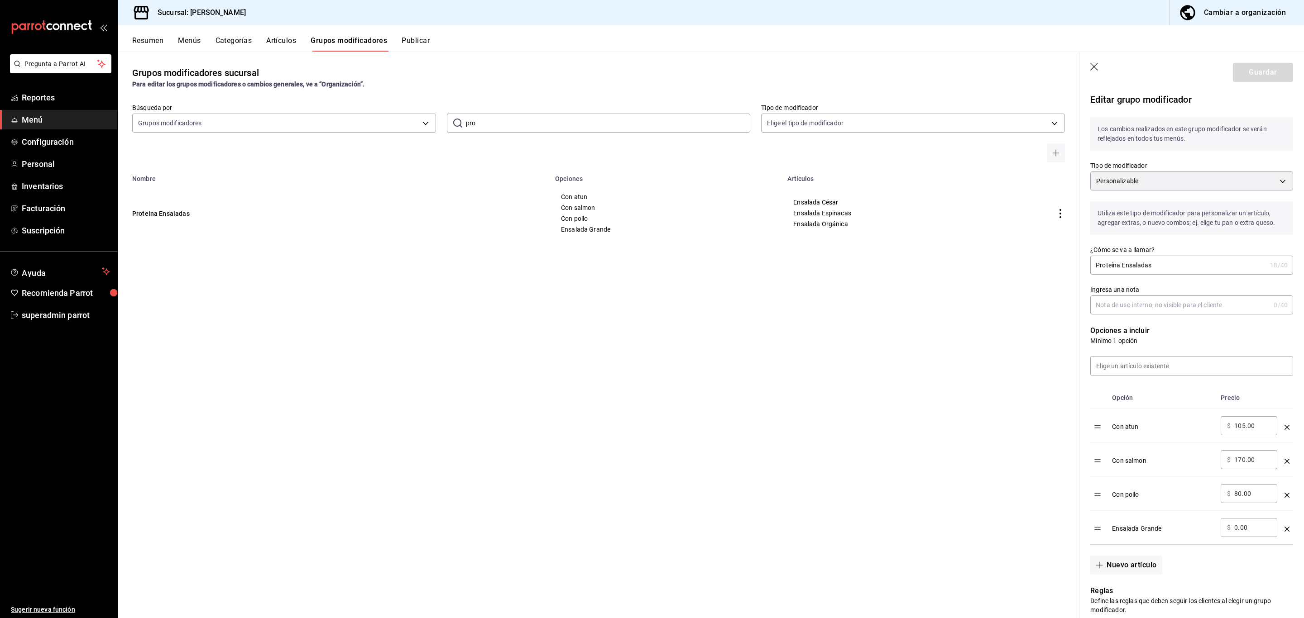
click at [482, 122] on input "pro" at bounding box center [608, 123] width 285 height 18
type input "p"
type input "pote"
click at [177, 212] on button "Poteina de pasta" at bounding box center [186, 213] width 109 height 9
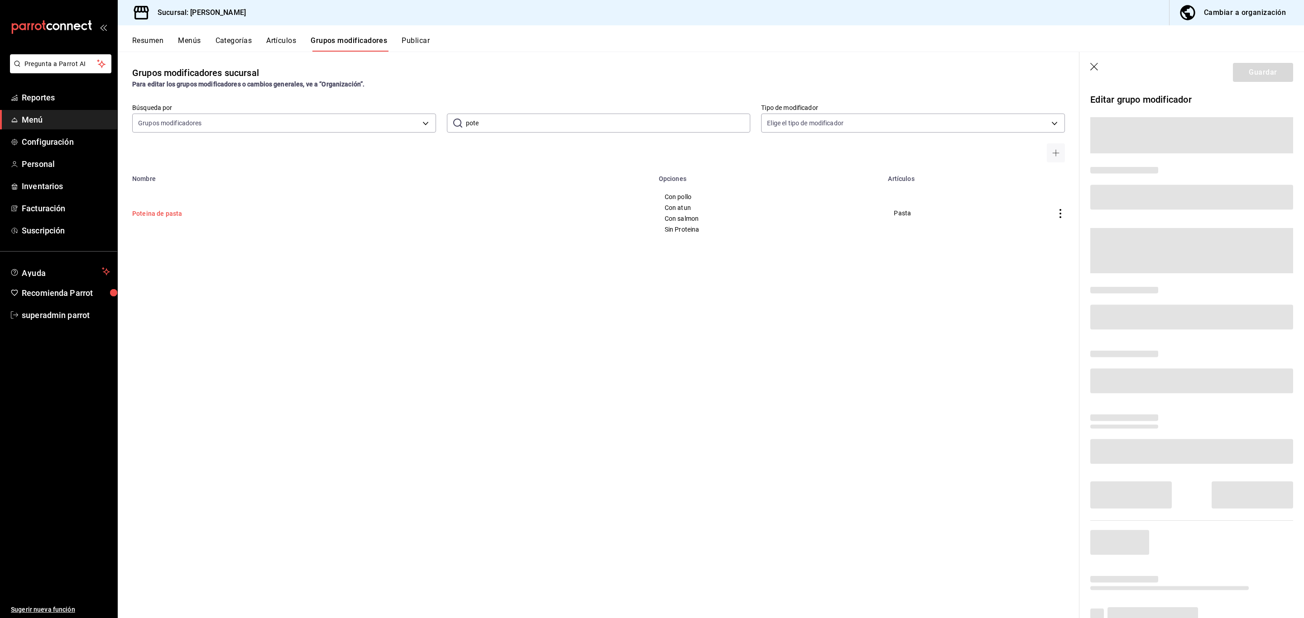
scroll to position [30, 0]
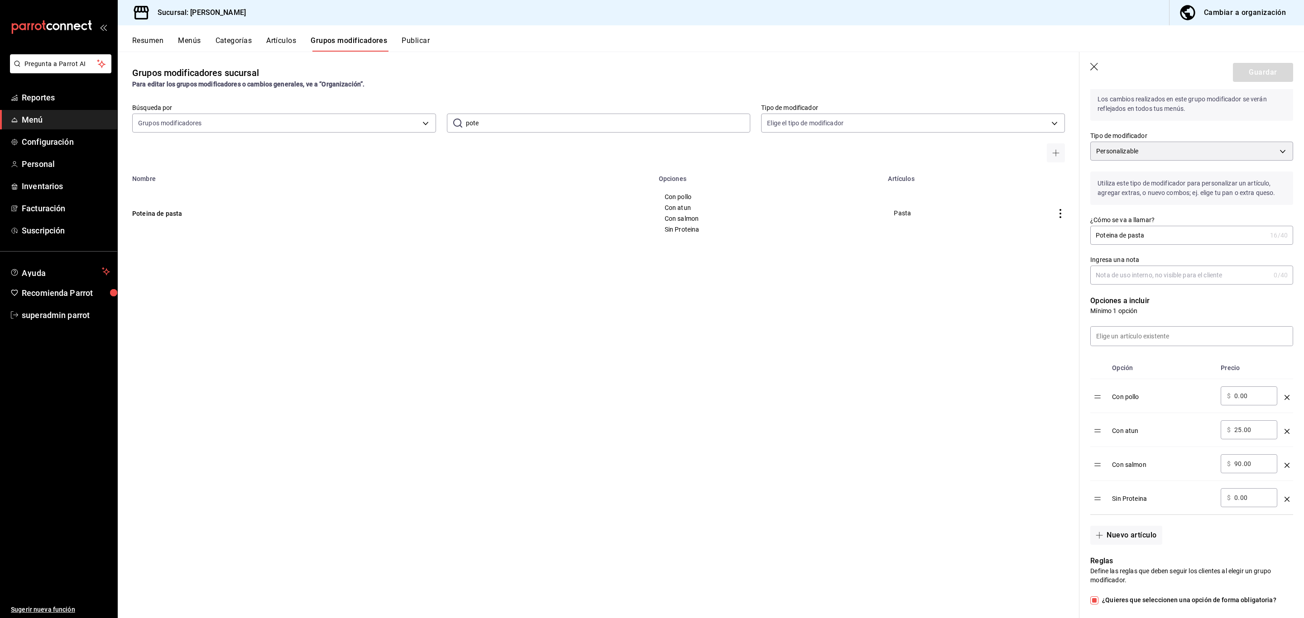
click at [1100, 244] on input "Poteina de pasta" at bounding box center [1178, 235] width 176 height 18
type input "Proteina de pasta"
click at [1251, 72] on button "Guardar" at bounding box center [1263, 72] width 60 height 19
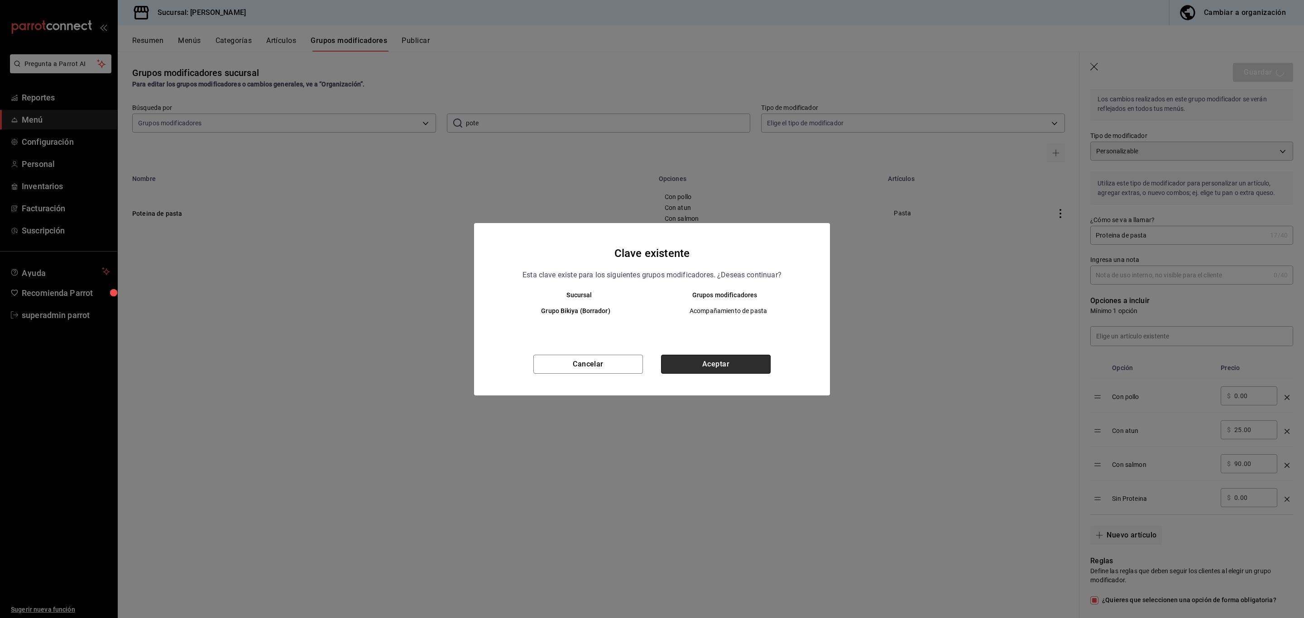
click at [691, 355] on button "Aceptar" at bounding box center [716, 364] width 110 height 19
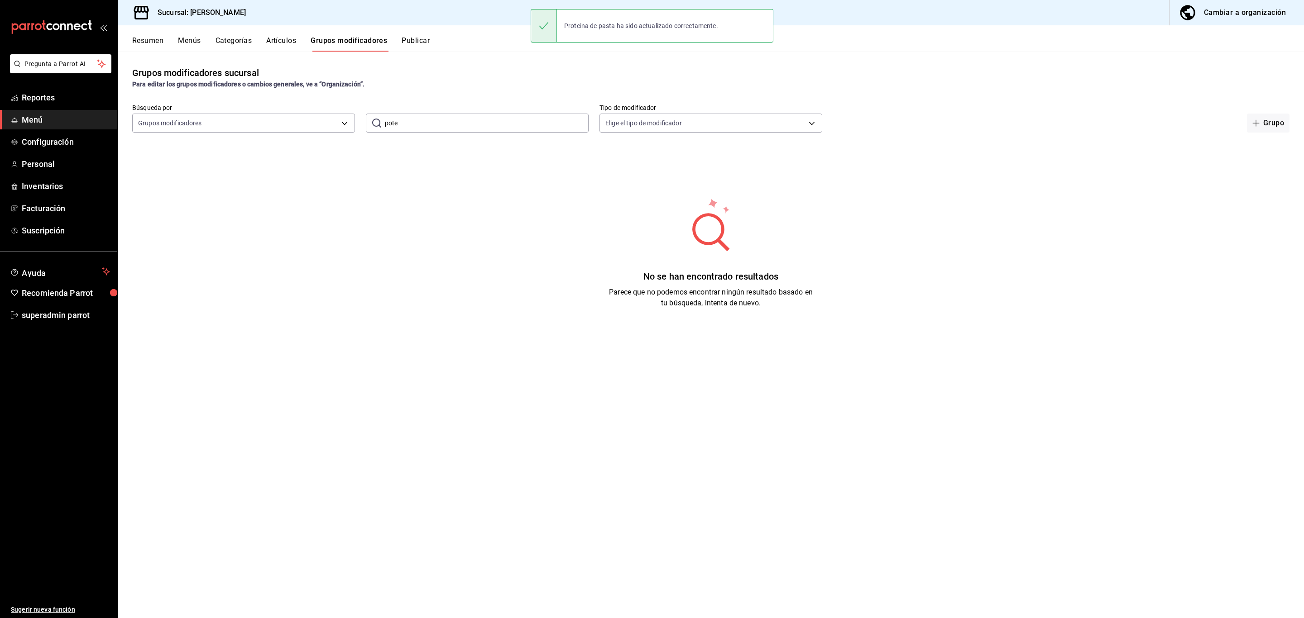
click at [390, 125] on input "pote" at bounding box center [487, 123] width 204 height 18
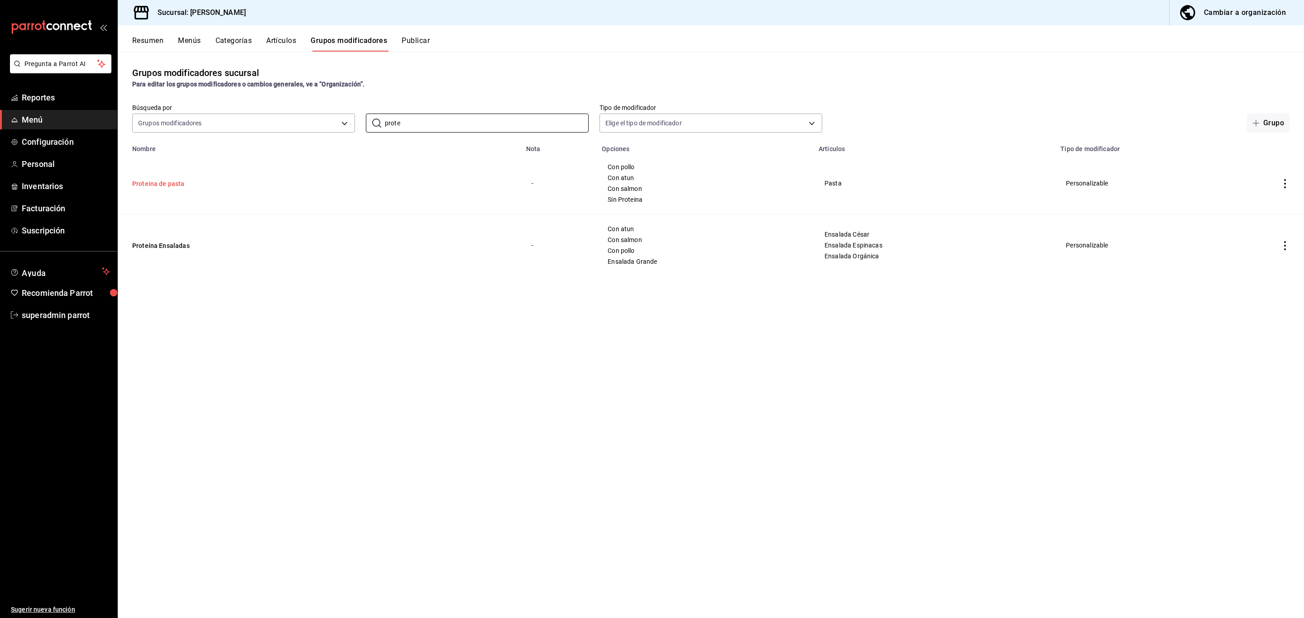
type input "prote"
click at [182, 184] on button "Proteina de pasta" at bounding box center [186, 183] width 109 height 9
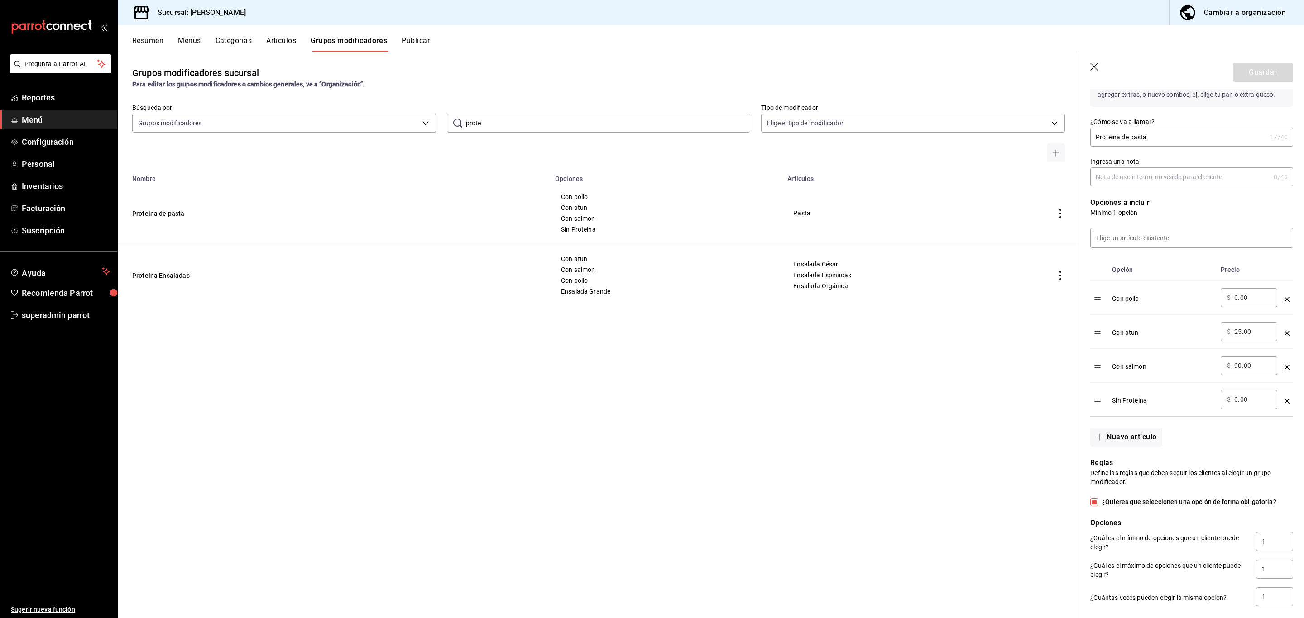
scroll to position [159, 0]
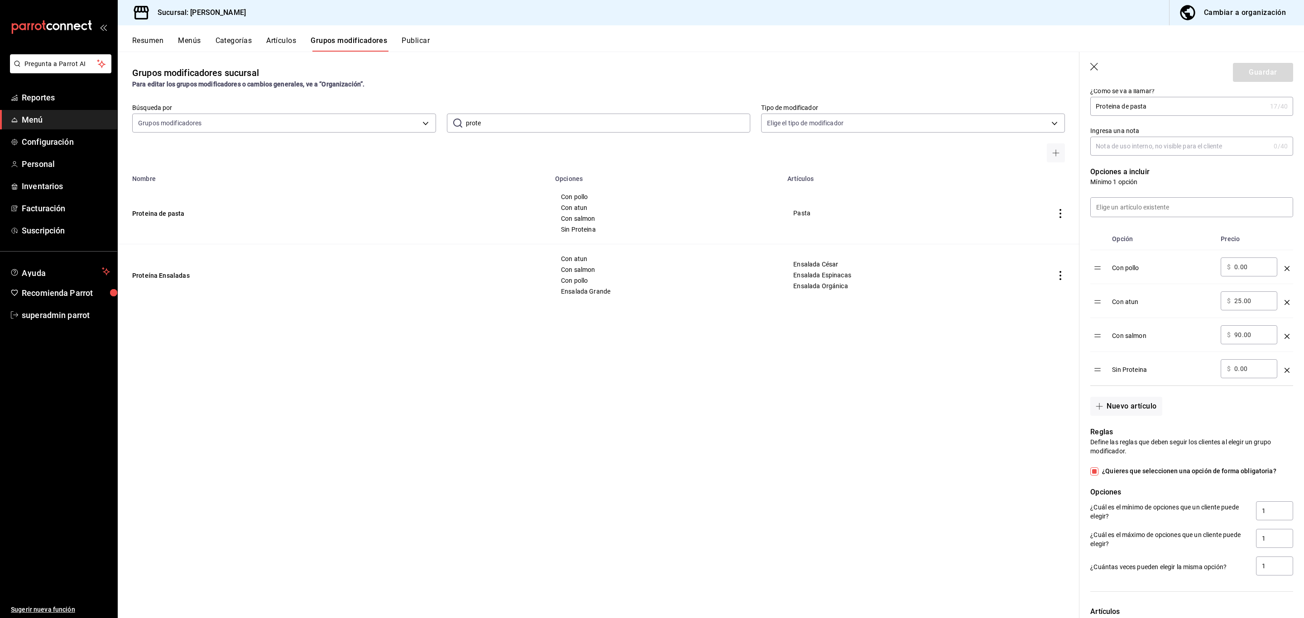
click at [1094, 67] on icon "button" at bounding box center [1094, 67] width 8 height 8
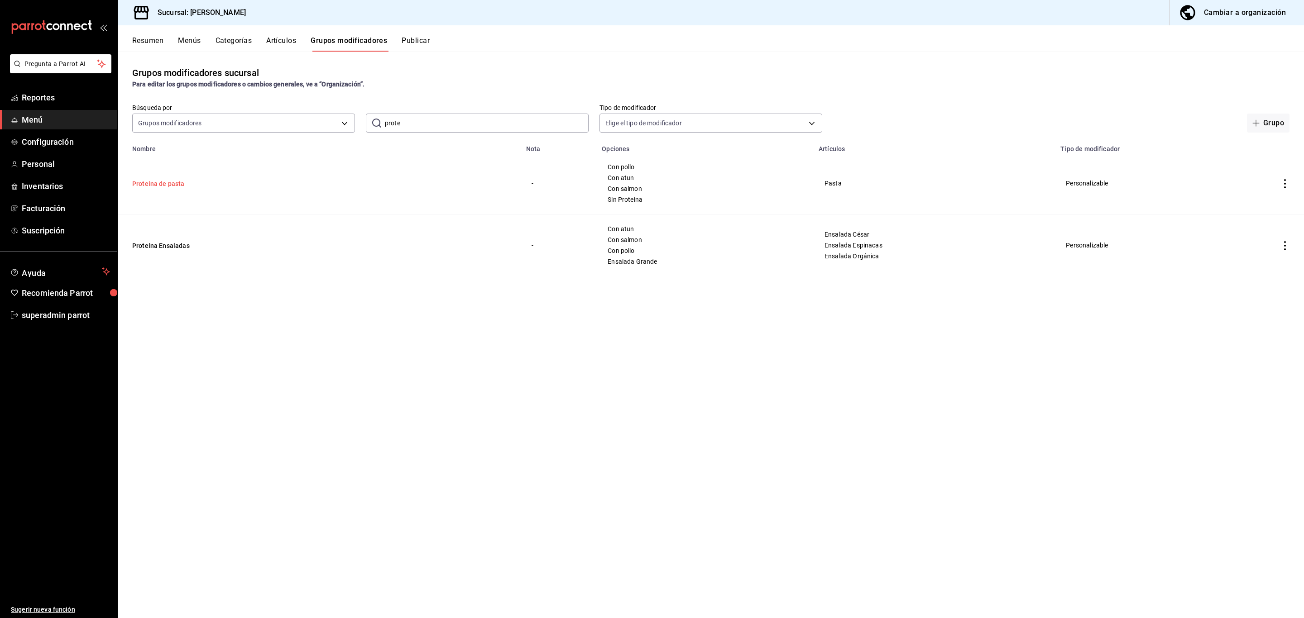
click at [159, 185] on button "Proteina de pasta" at bounding box center [186, 183] width 109 height 9
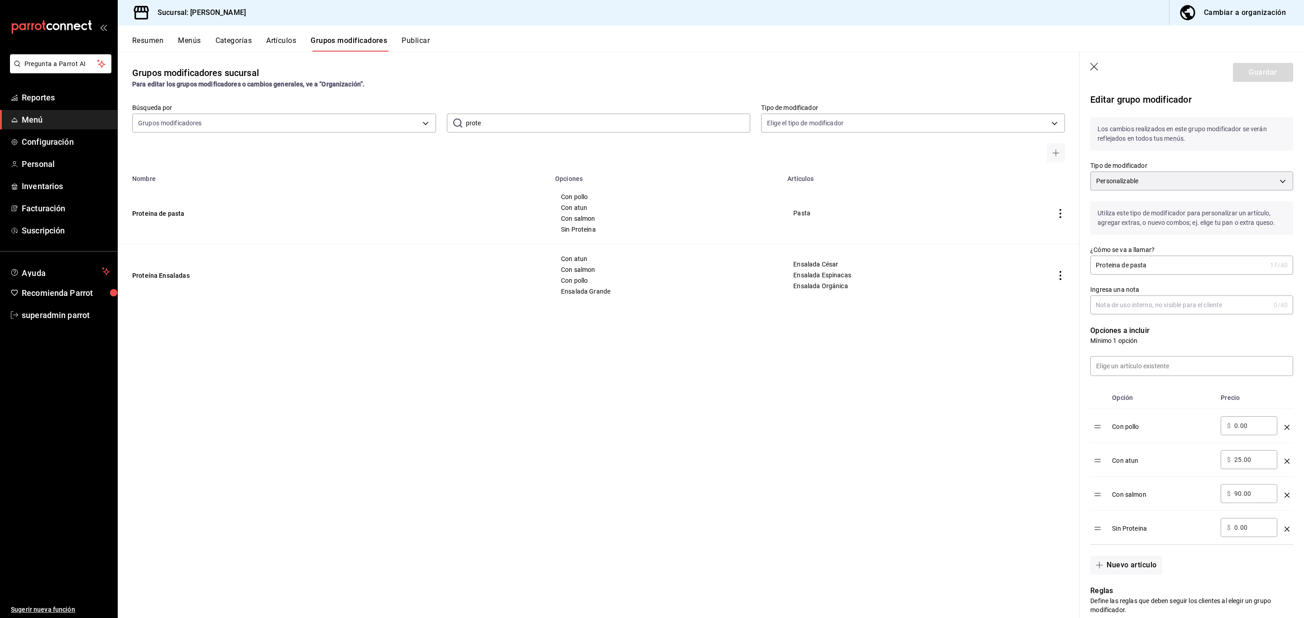
click at [1093, 62] on header "Guardar" at bounding box center [1191, 70] width 225 height 37
click at [1093, 67] on icon "button" at bounding box center [1094, 67] width 9 height 9
